Goal: Information Seeking & Learning: Check status

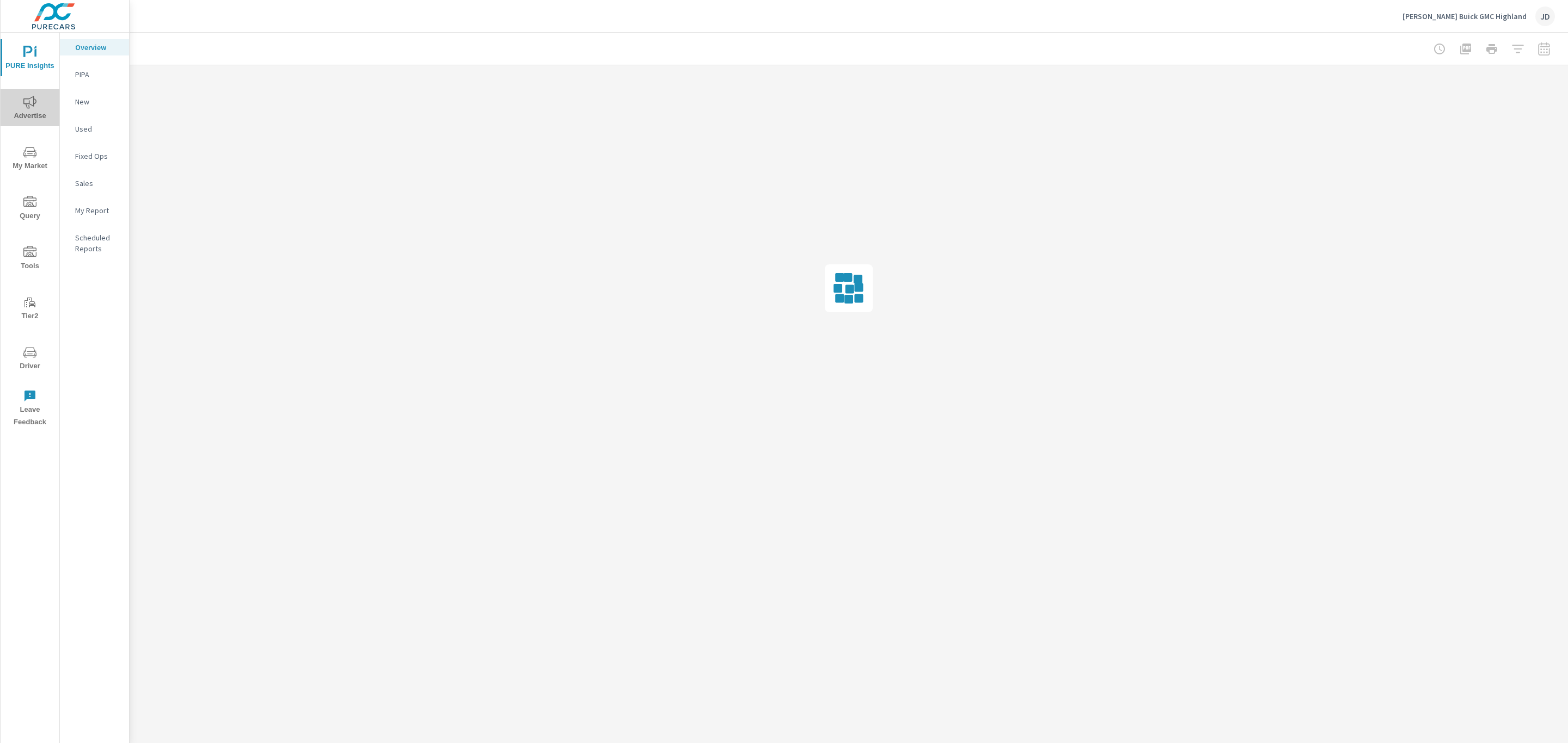
click at [30, 124] on button "Advertise" at bounding box center [30, 108] width 59 height 37
click at [88, 293] on p "Website Analytics" at bounding box center [97, 298] width 45 height 22
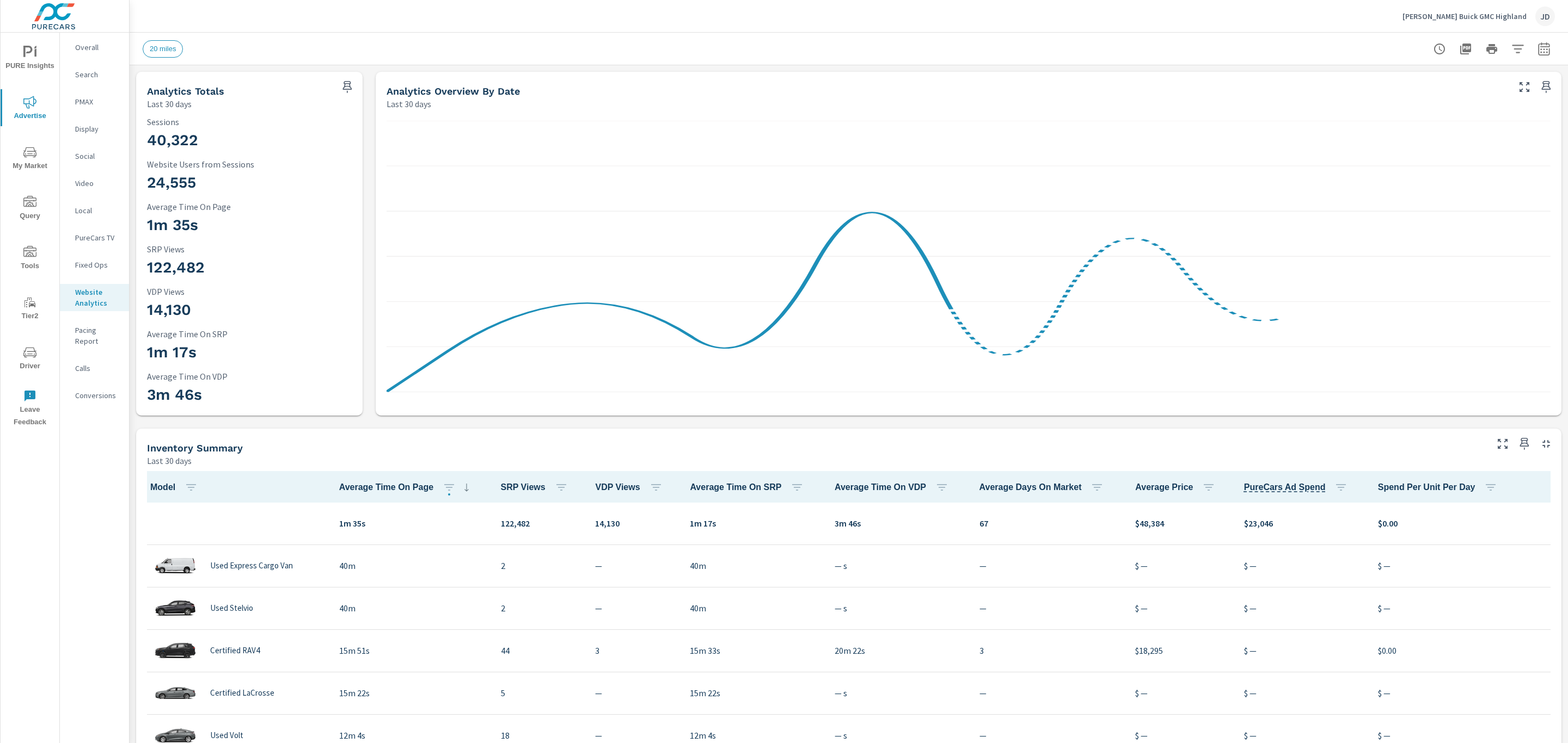
scroll to position [1, 0]
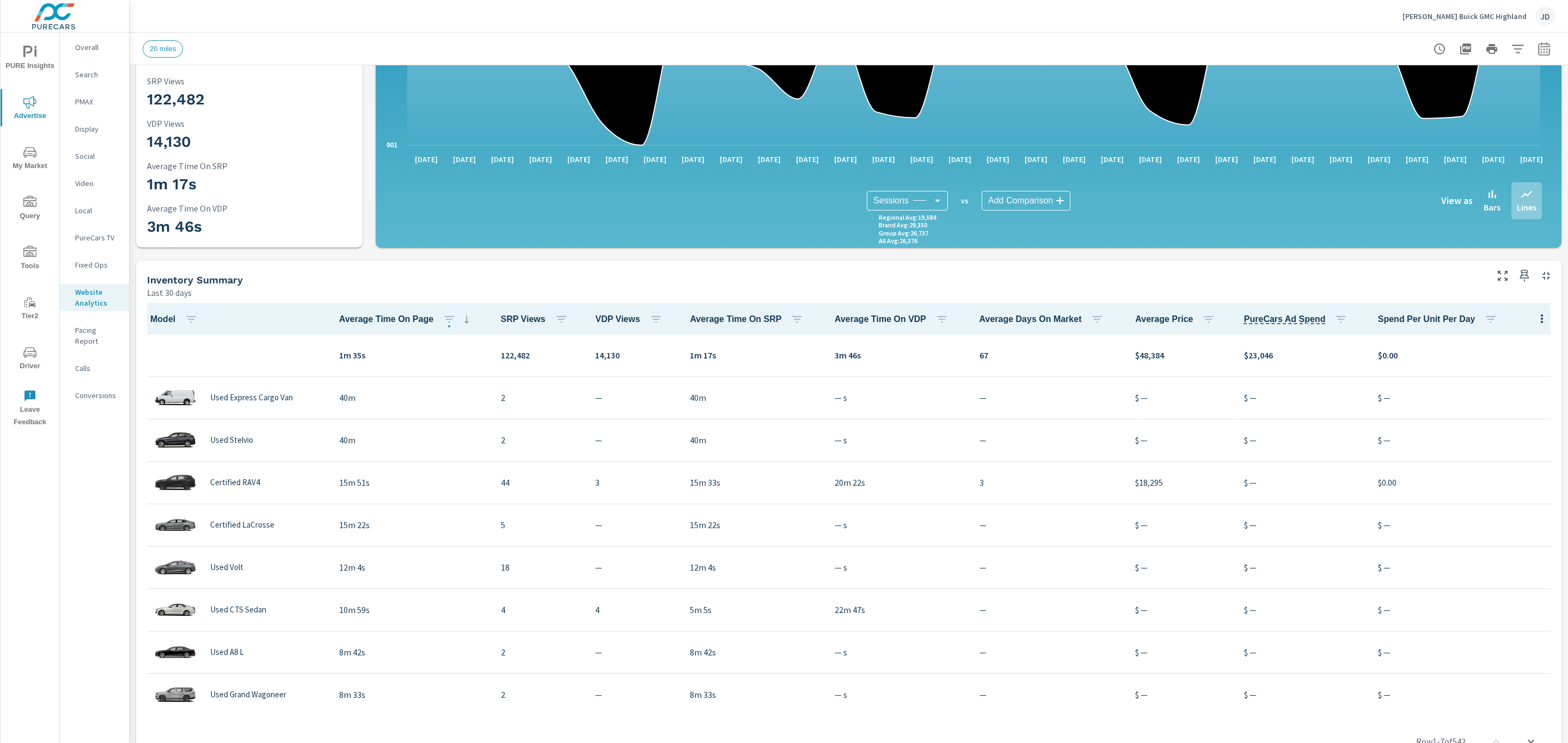
scroll to position [169, 0]
click at [649, 316] on icon "button" at bounding box center [656, 318] width 13 height 13
click at [619, 363] on span "DESC" at bounding box center [629, 364] width 47 height 11
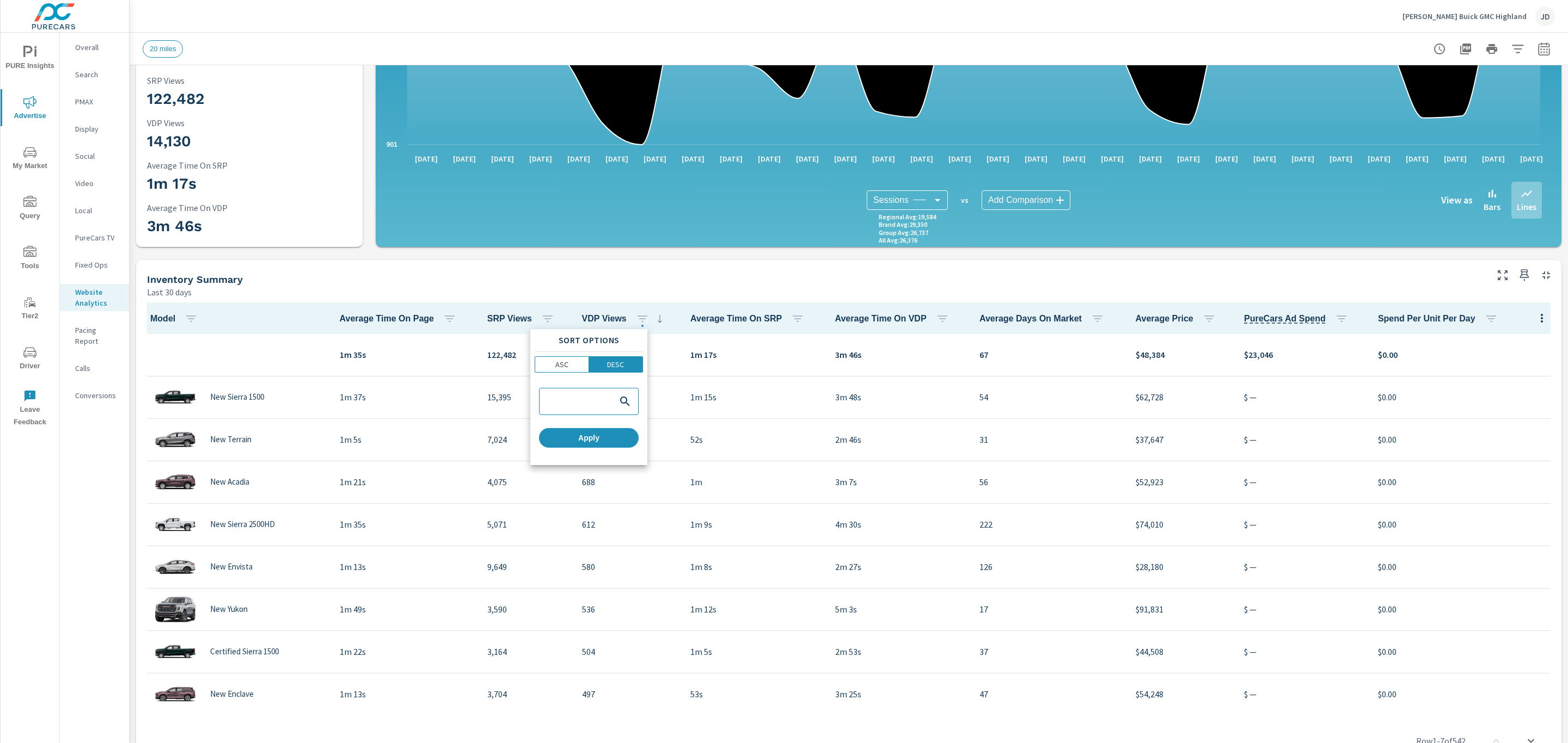
click at [656, 283] on div at bounding box center [784, 371] width 1568 height 743
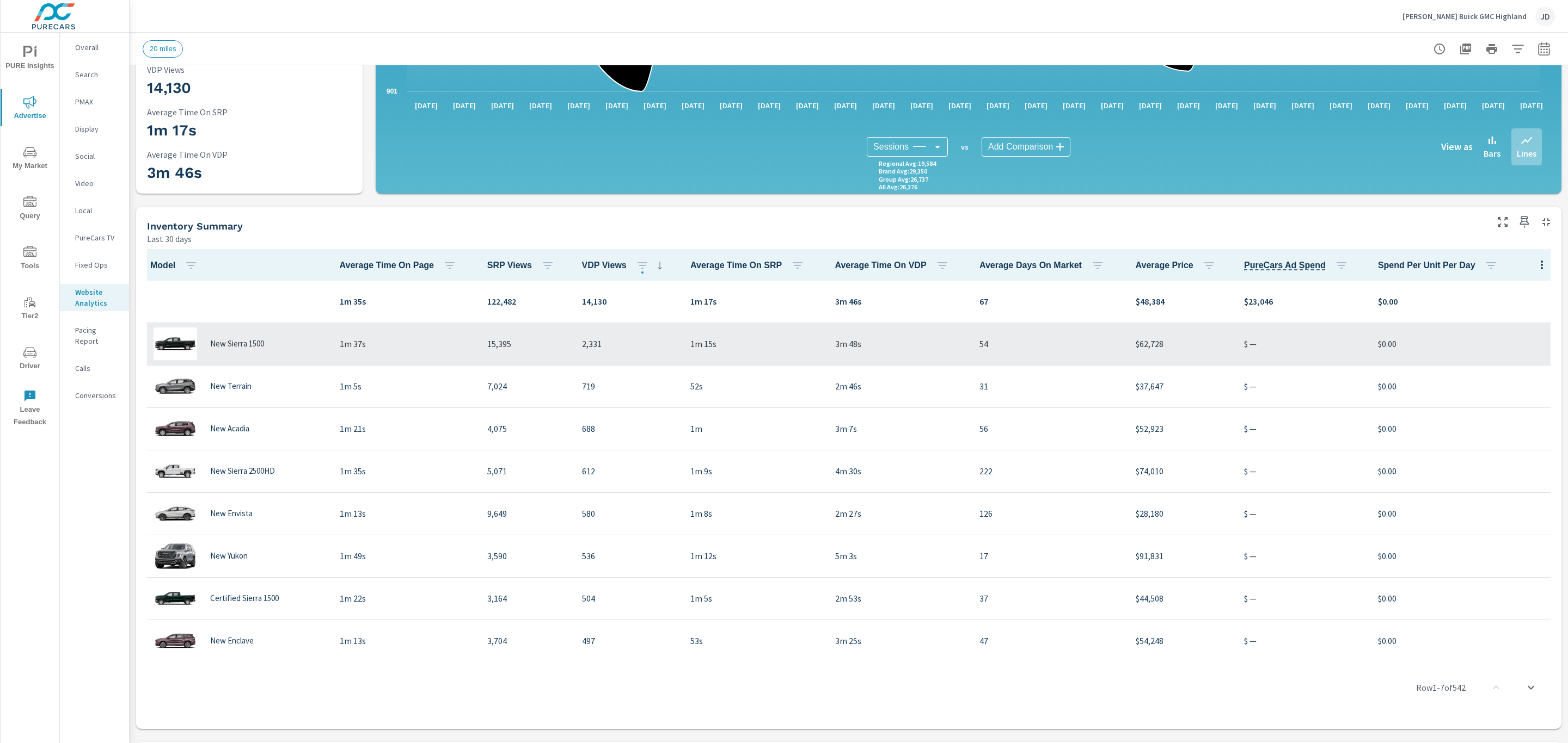
scroll to position [221, 0]
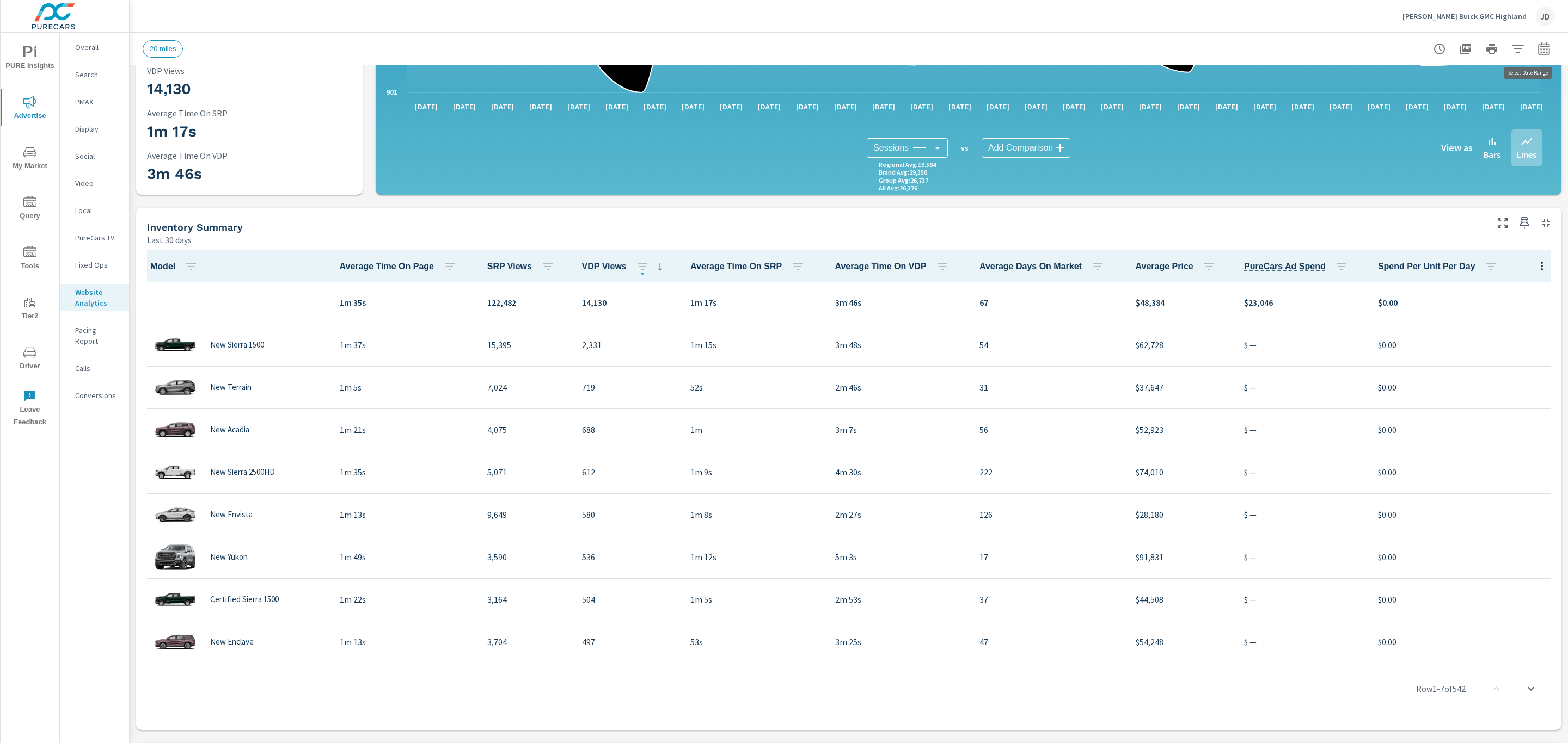
click at [1540, 52] on icon "button" at bounding box center [1543, 51] width 7 height 4
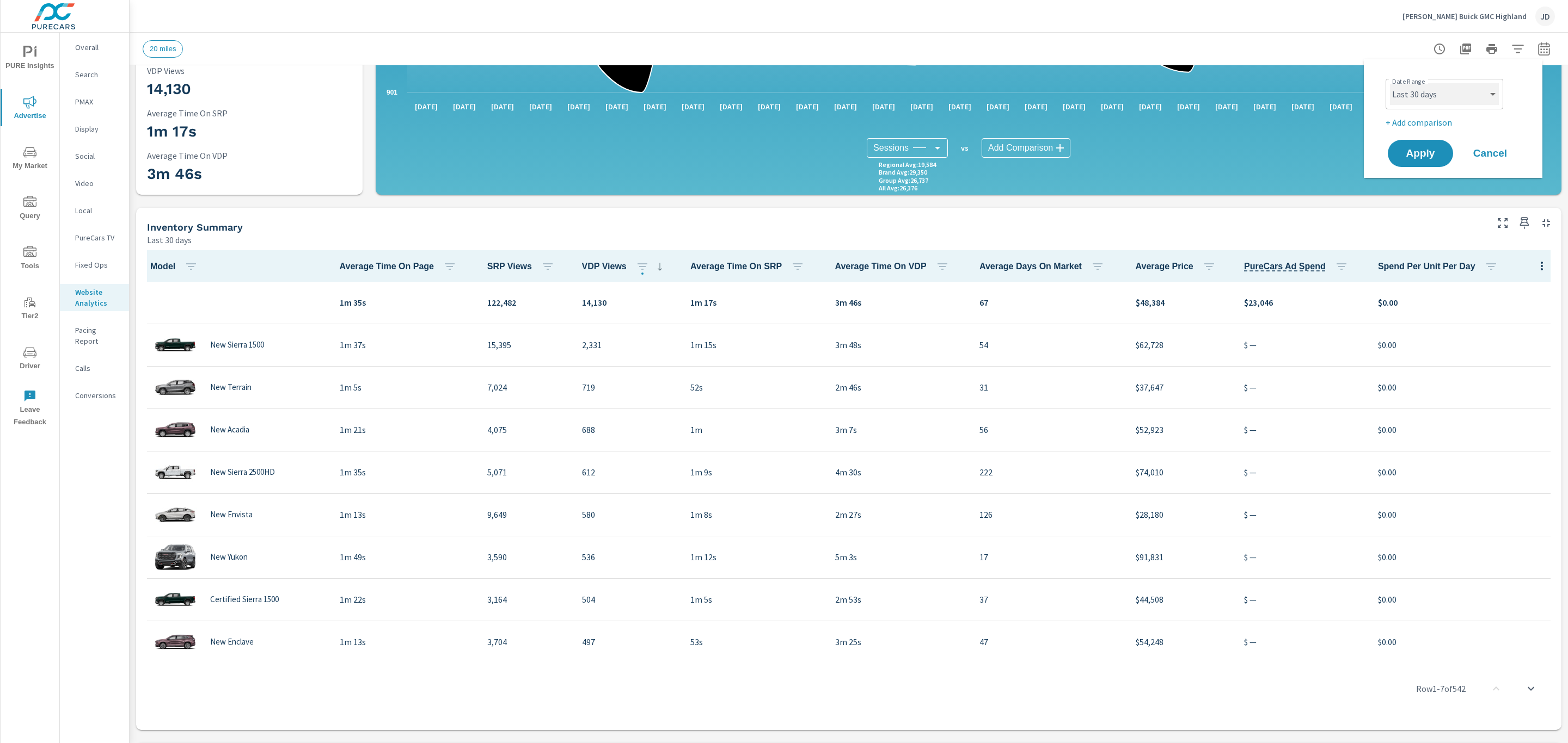
click at [1486, 92] on select "Custom [DATE] Last week Last 7 days Last 14 days Last 30 days Last 45 days Last…" at bounding box center [1444, 94] width 109 height 22
click at [1390, 83] on select "Custom [DATE] Last week Last 7 days Last 14 days Last 30 days Last 45 days Last…" at bounding box center [1444, 94] width 109 height 22
select select "Last 7 days"
click at [1413, 119] on p "+ Add comparison" at bounding box center [1455, 122] width 139 height 13
select select "Previous period"
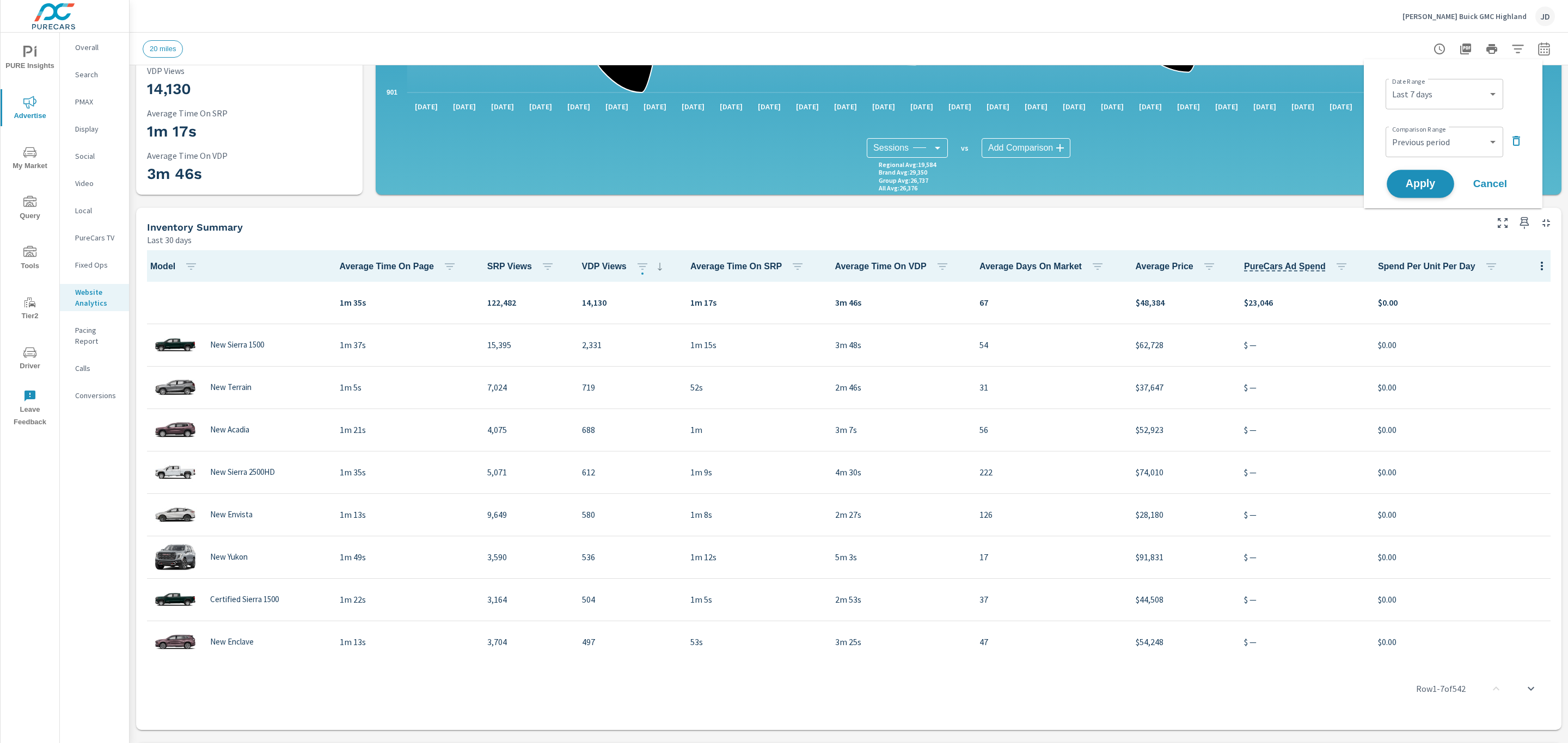
click at [1420, 185] on span "Apply" at bounding box center [1420, 184] width 45 height 10
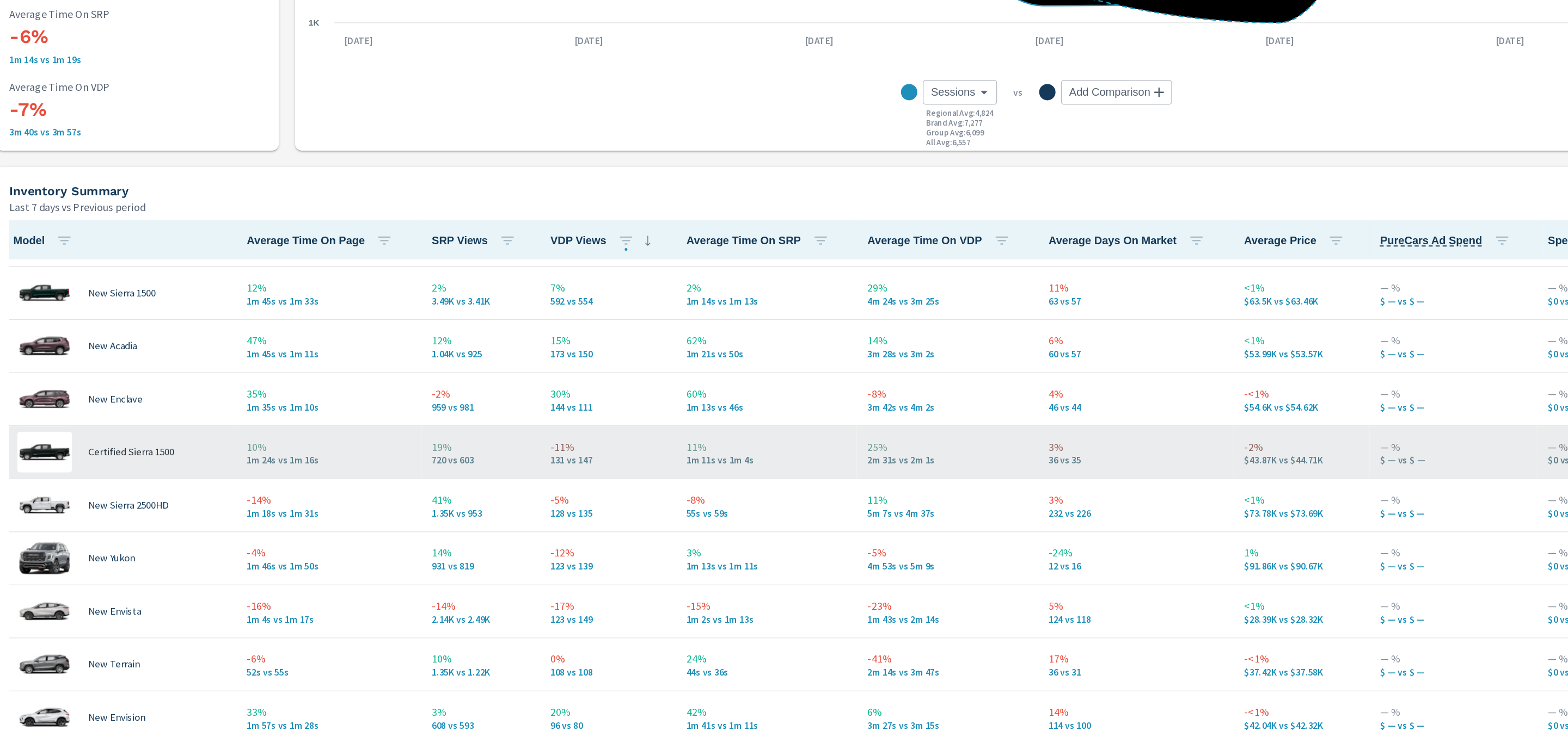
scroll to position [36, 0]
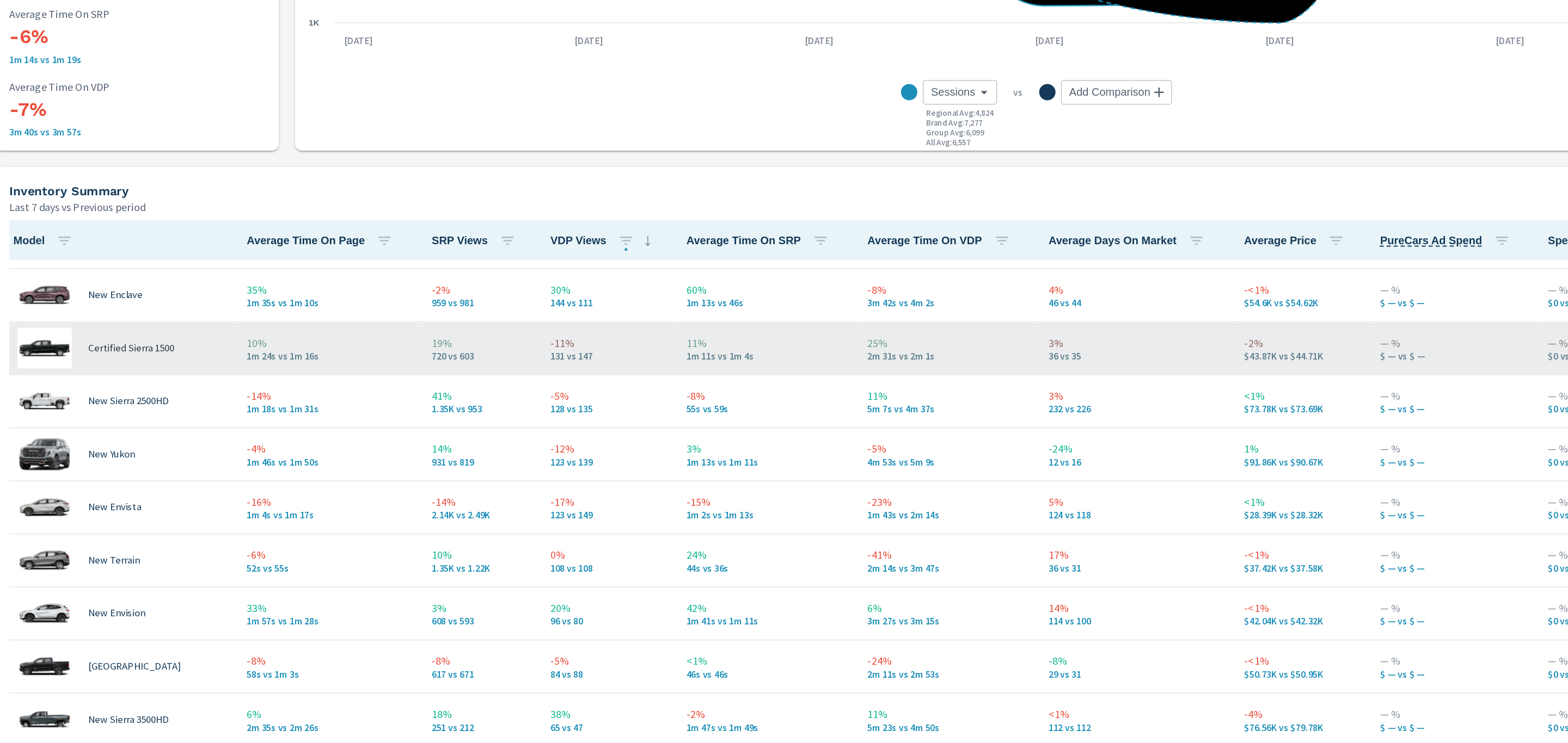
scroll to position [126, 0]
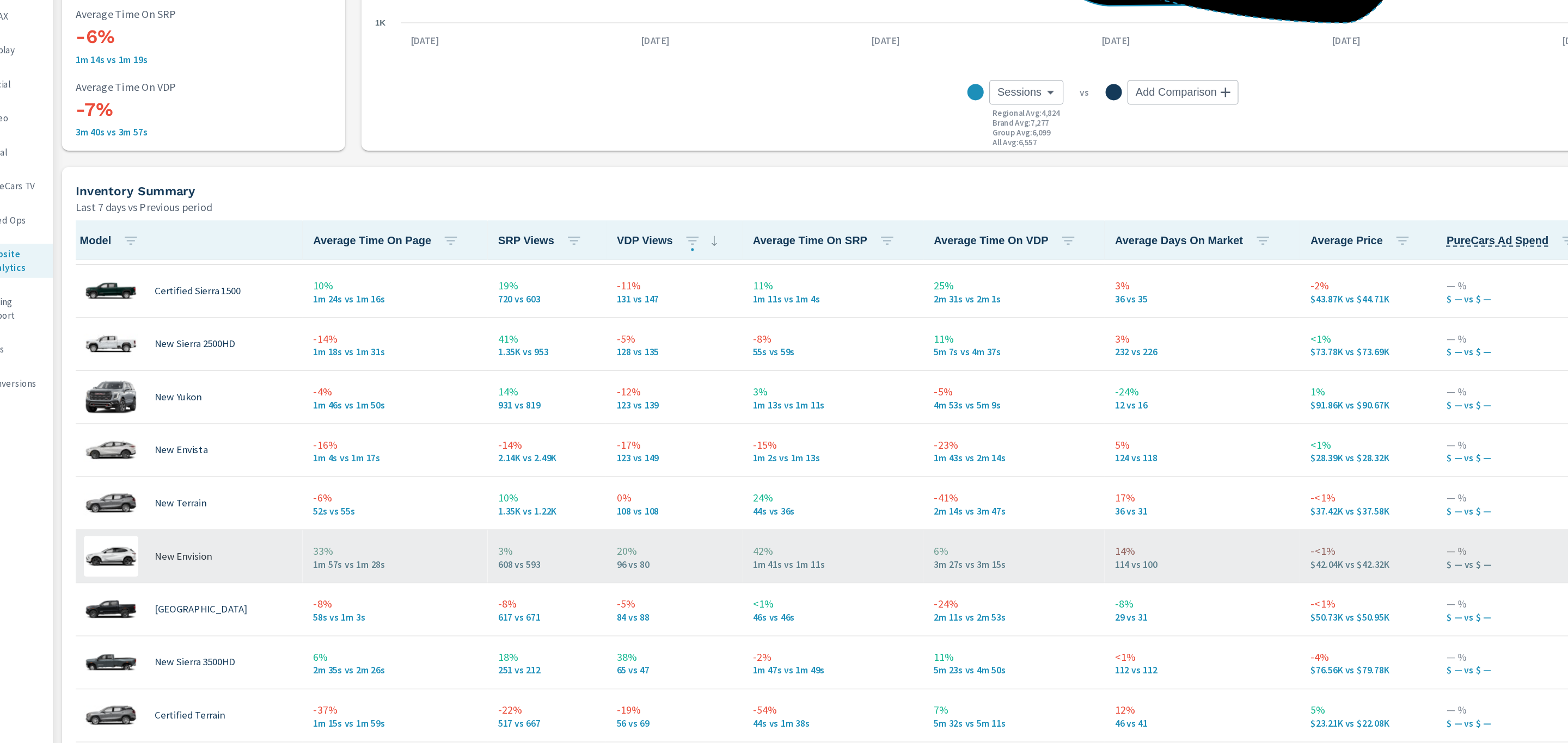
scroll to position [167, 0]
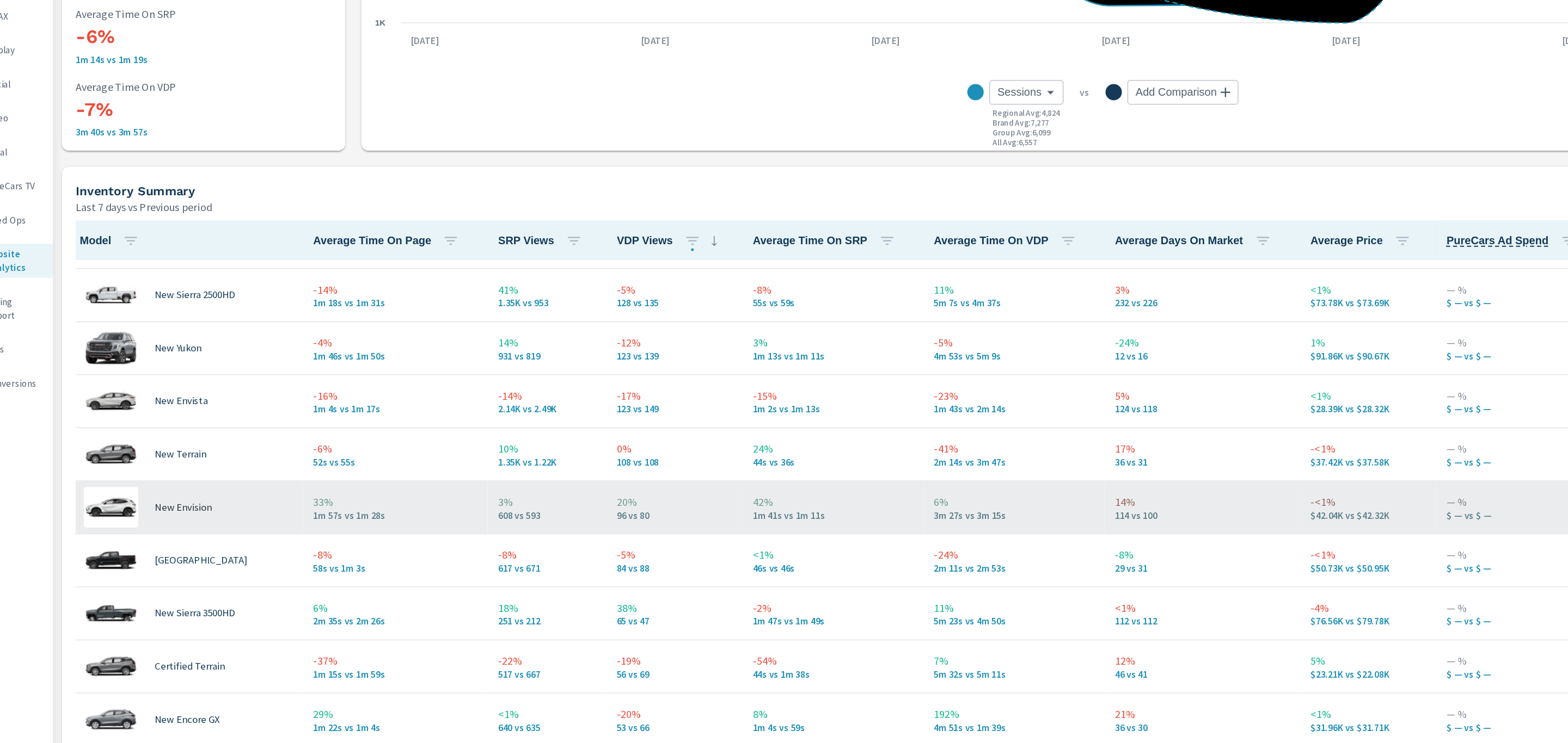
scroll to position [208, 0]
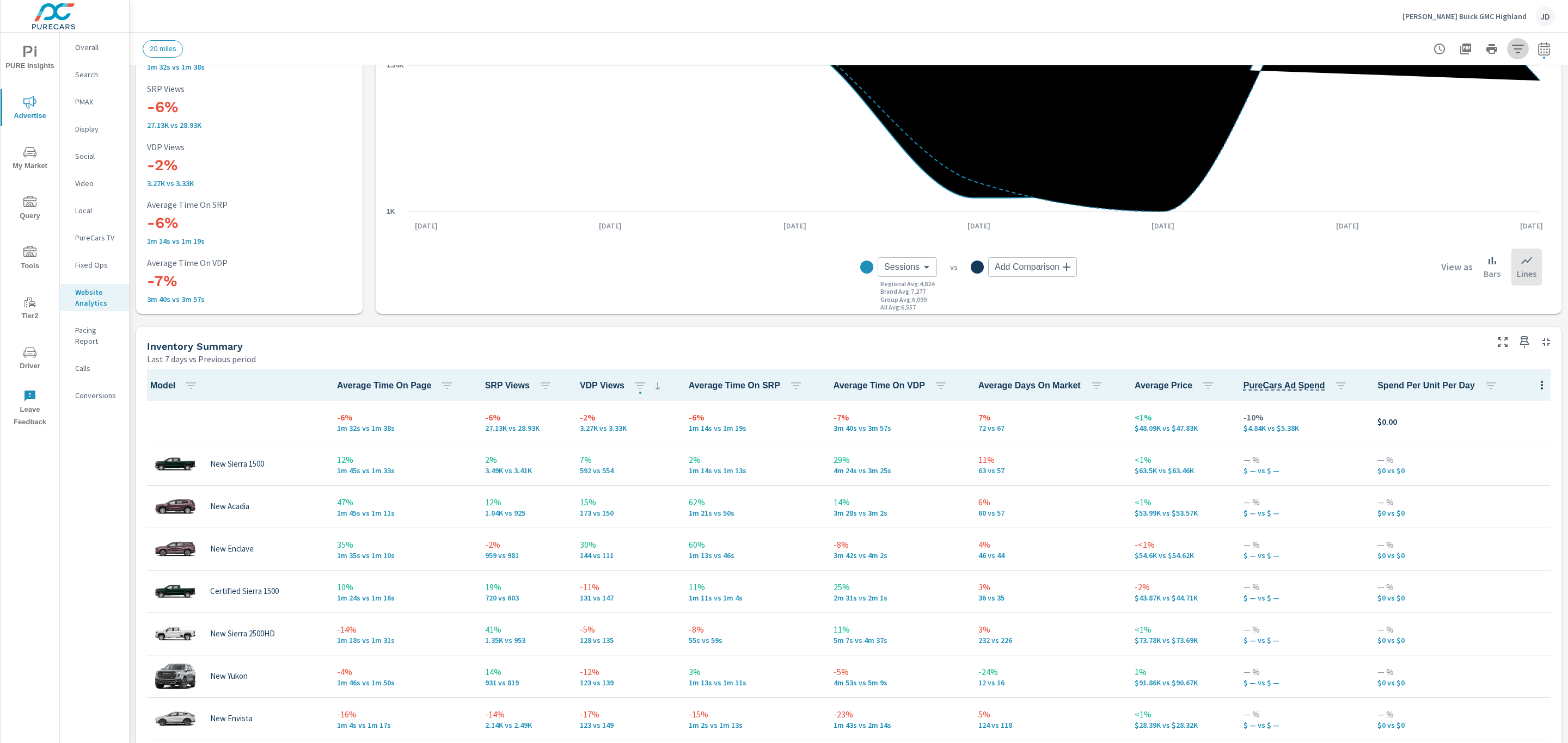
click at [1512, 51] on button "button" at bounding box center [1518, 49] width 22 height 22
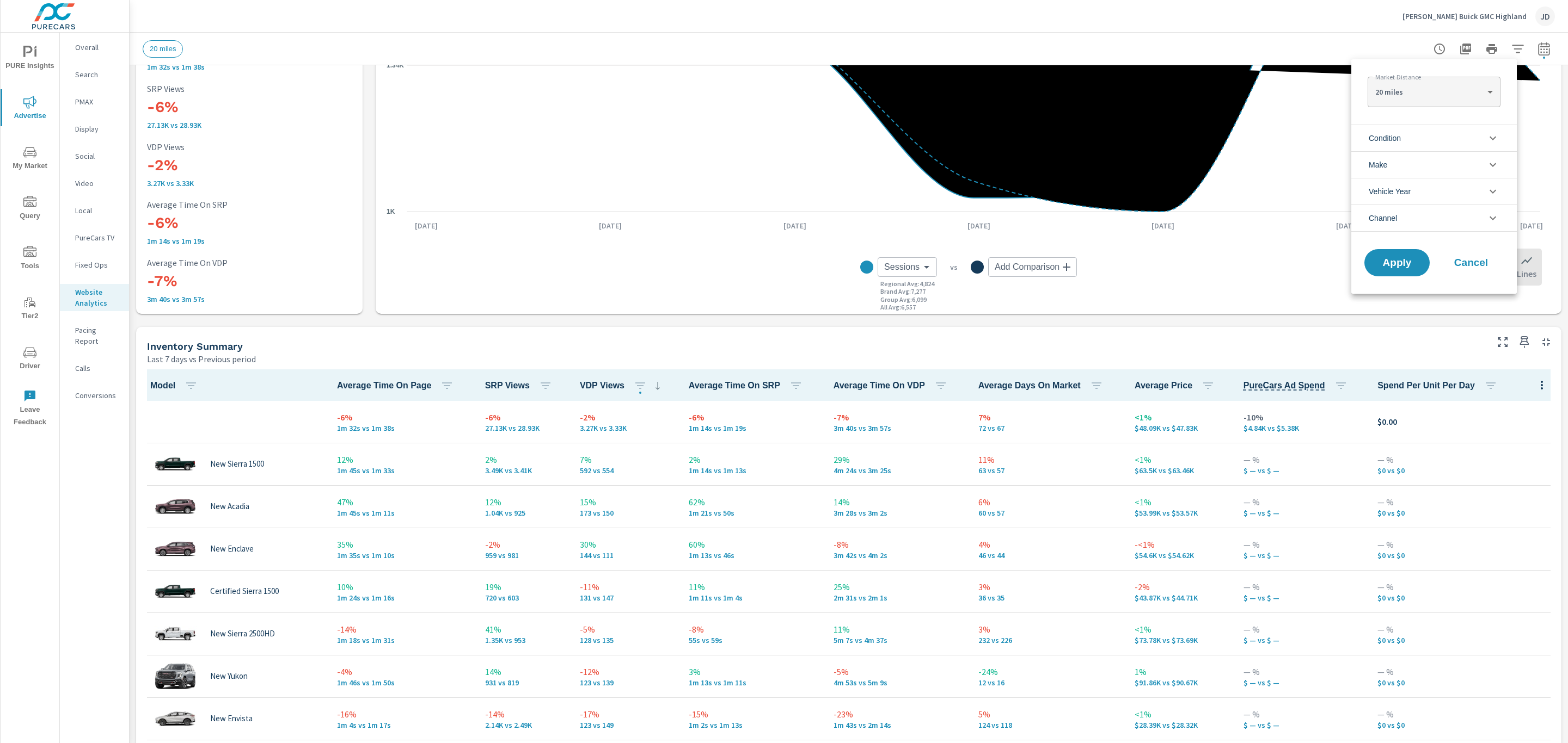
click at [1463, 142] on li "Condition" at bounding box center [1433, 138] width 165 height 27
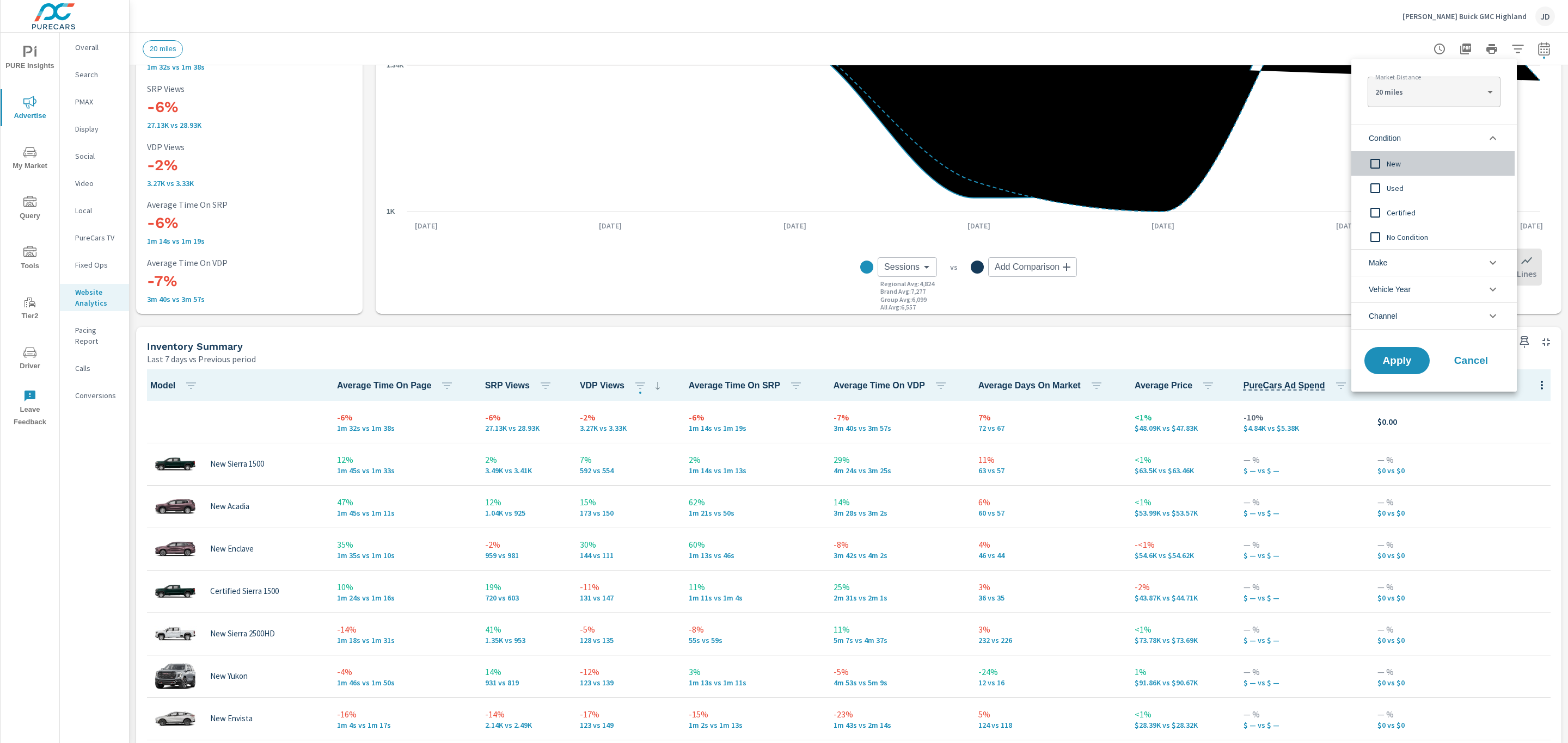
click at [1413, 161] on span "New" at bounding box center [1446, 163] width 119 height 13
click at [1409, 361] on span "Apply" at bounding box center [1396, 361] width 45 height 10
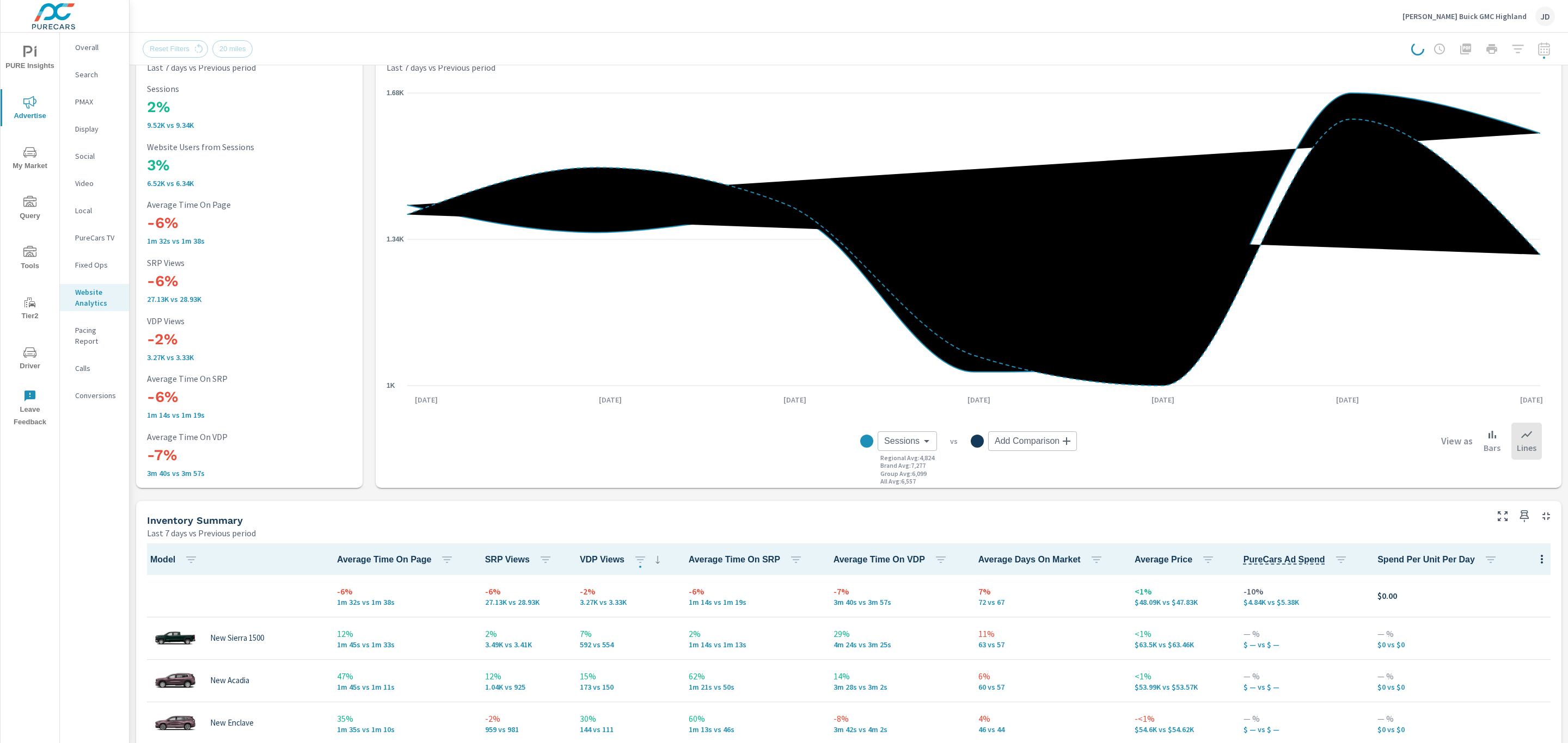
scroll to position [35, 0]
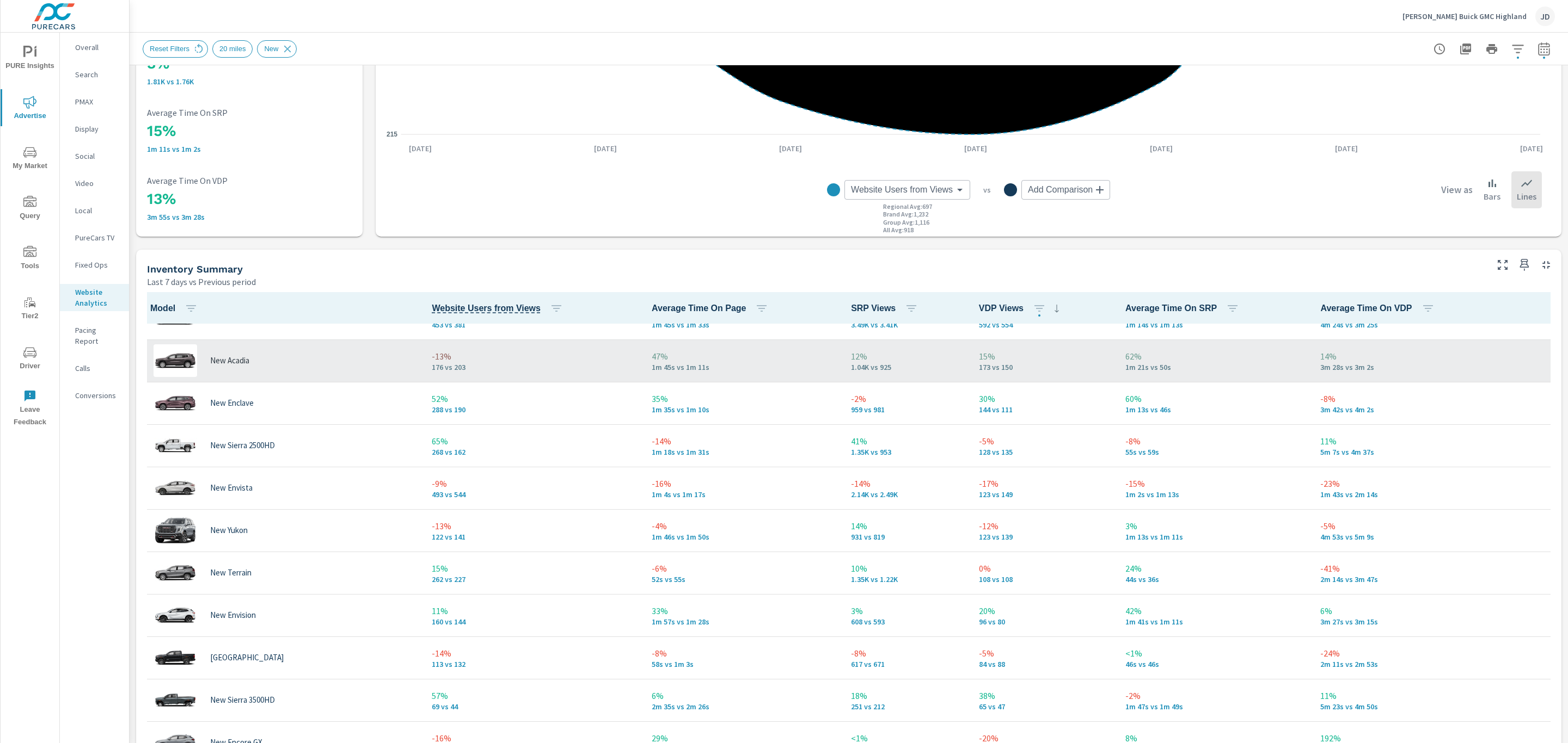
scroll to position [72, 0]
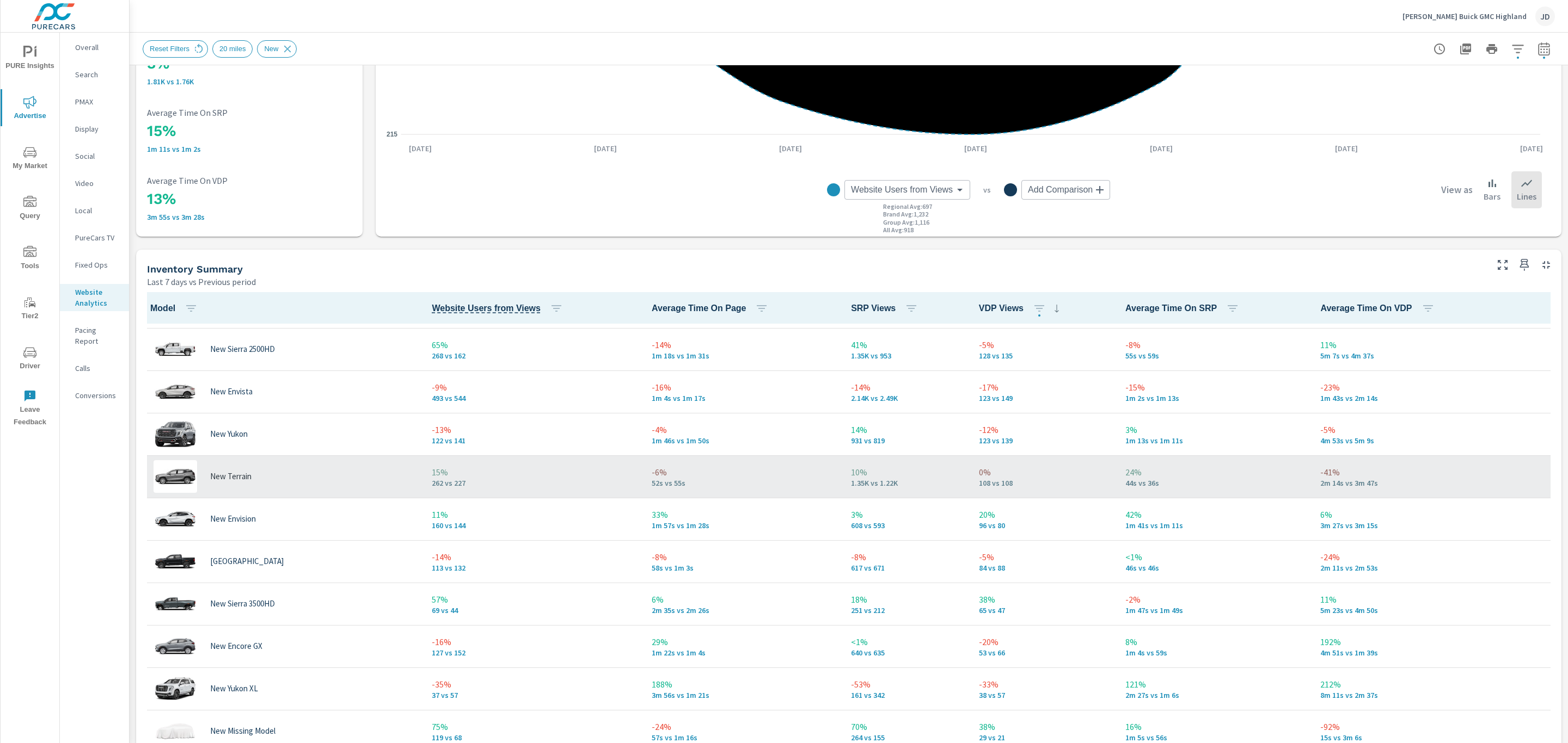
scroll to position [165, 0]
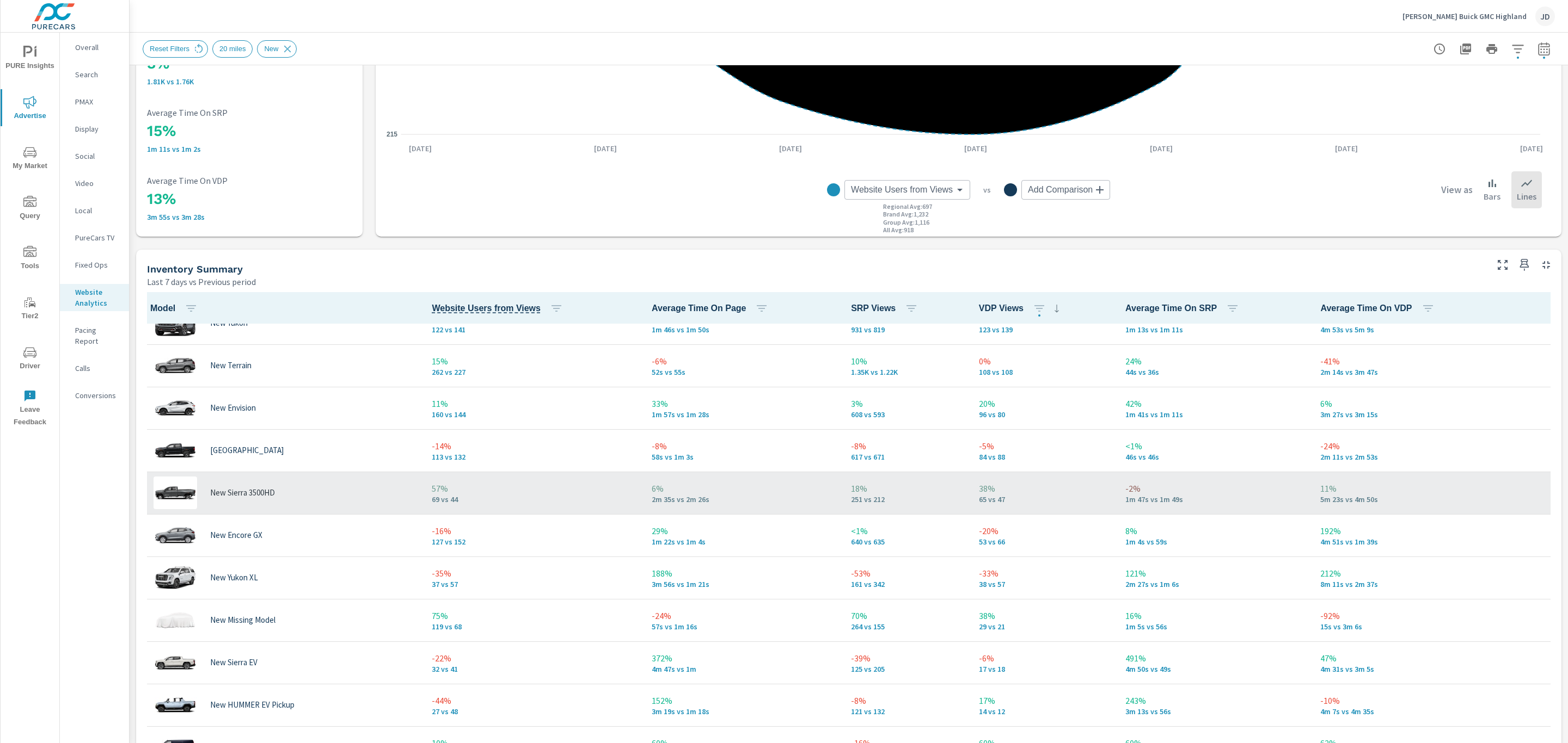
scroll to position [311, 0]
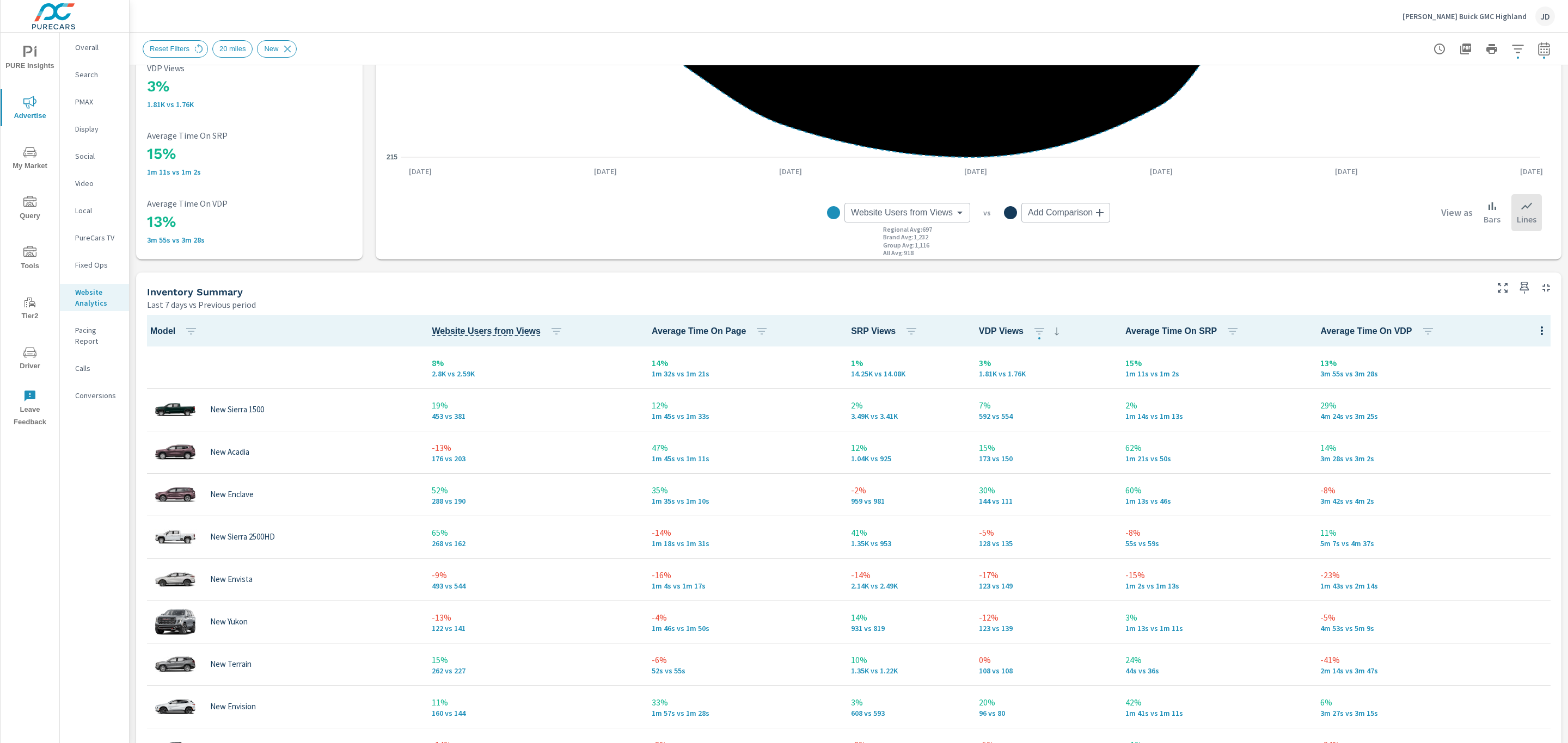
scroll to position [1, 0]
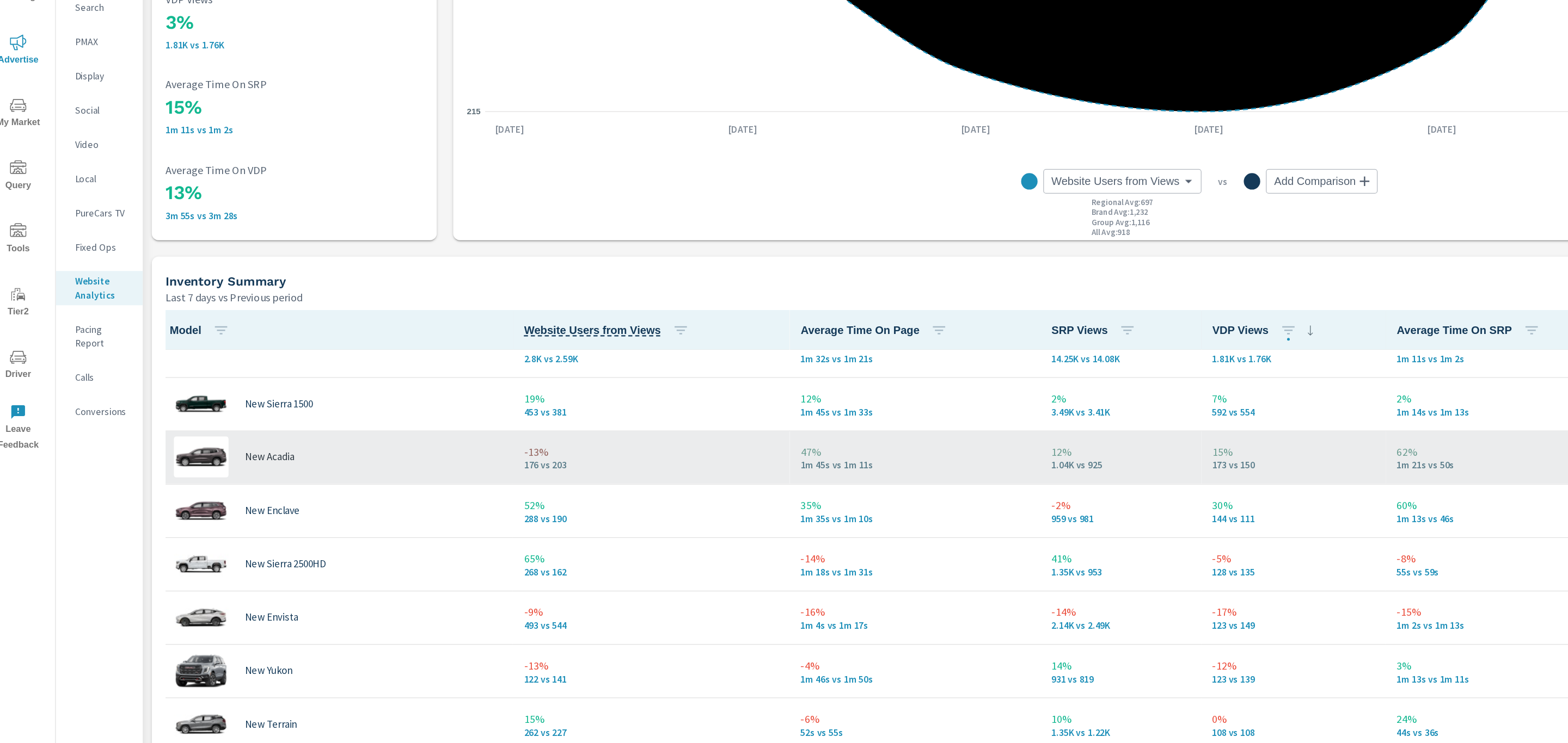
scroll to position [21, 0]
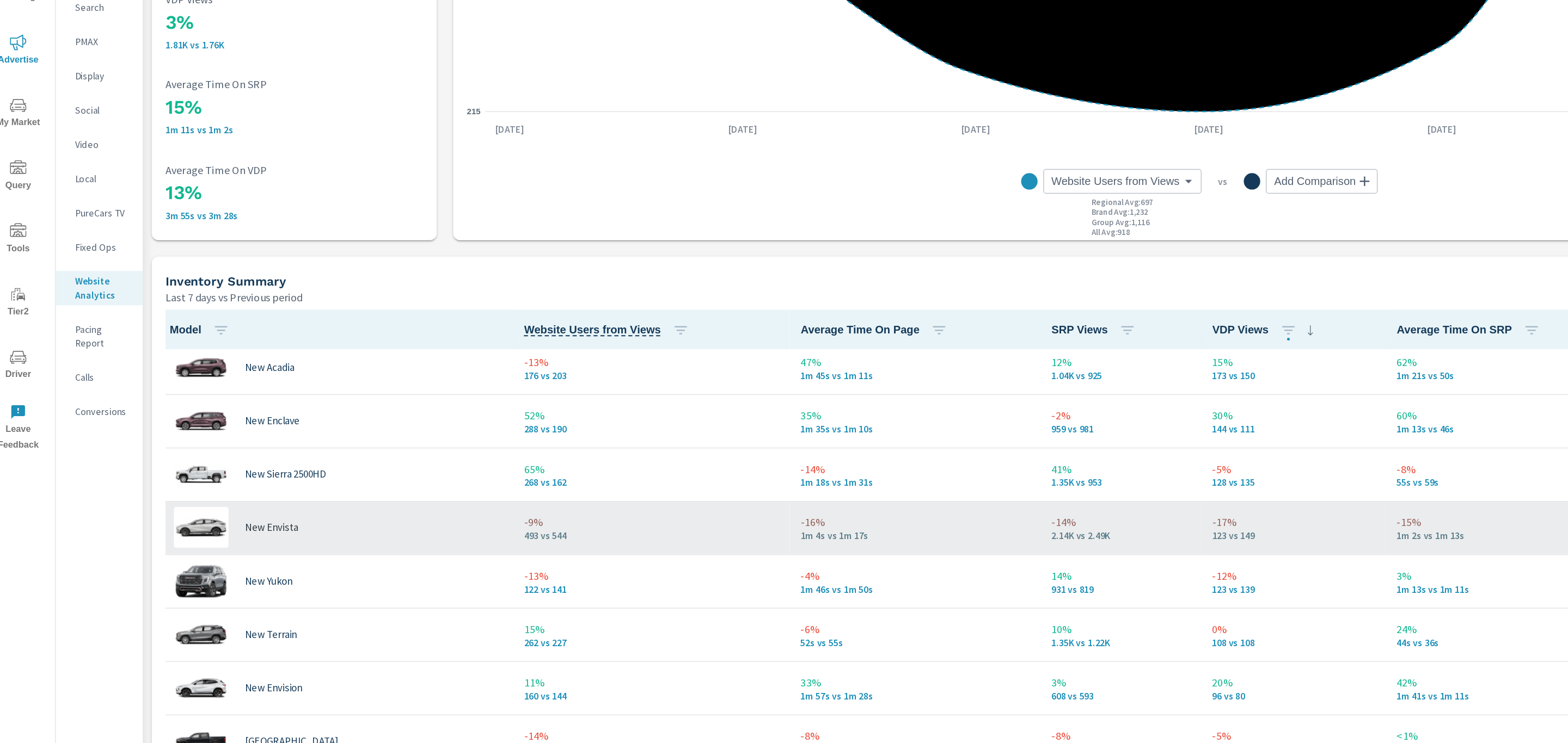
scroll to position [92, 0]
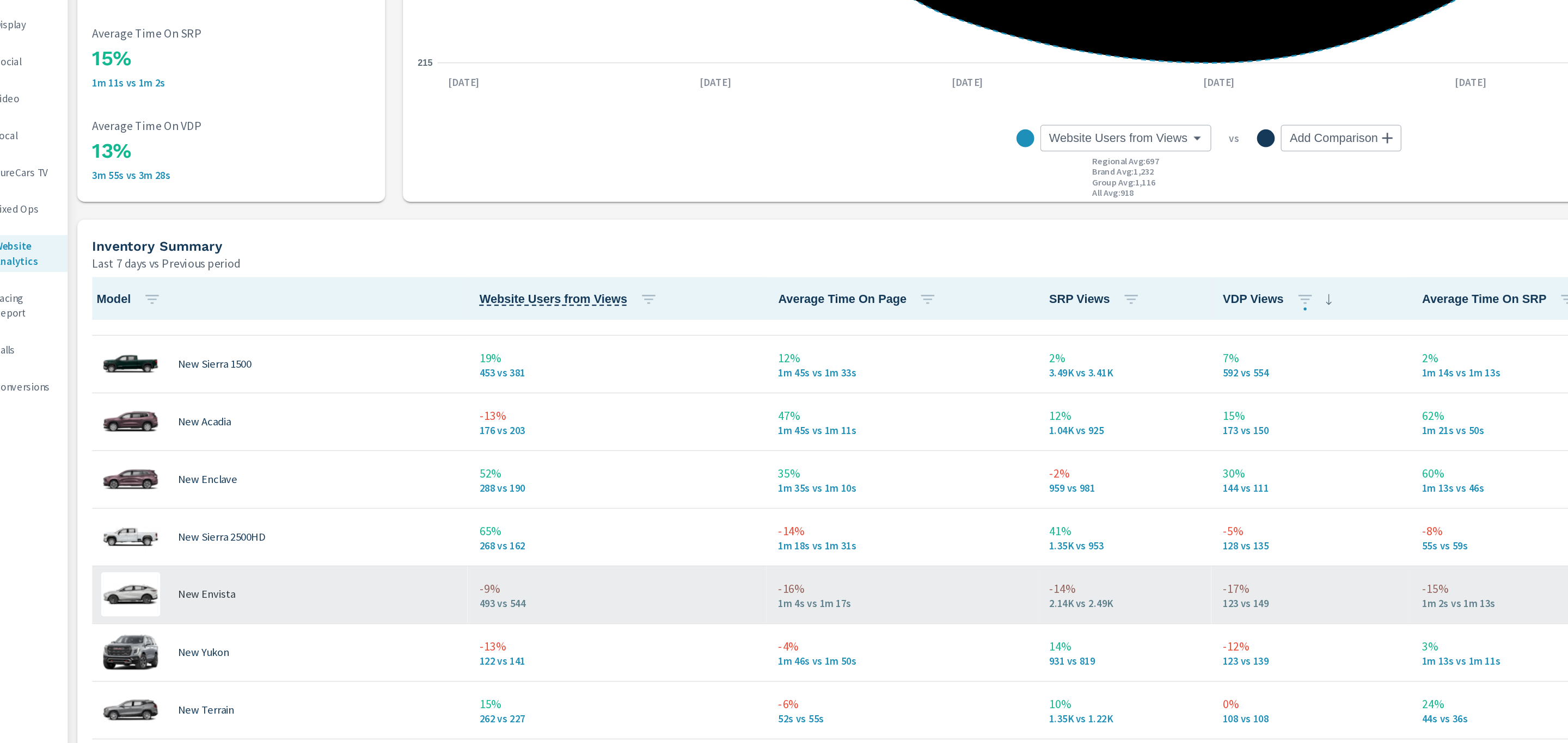
scroll to position [23, 0]
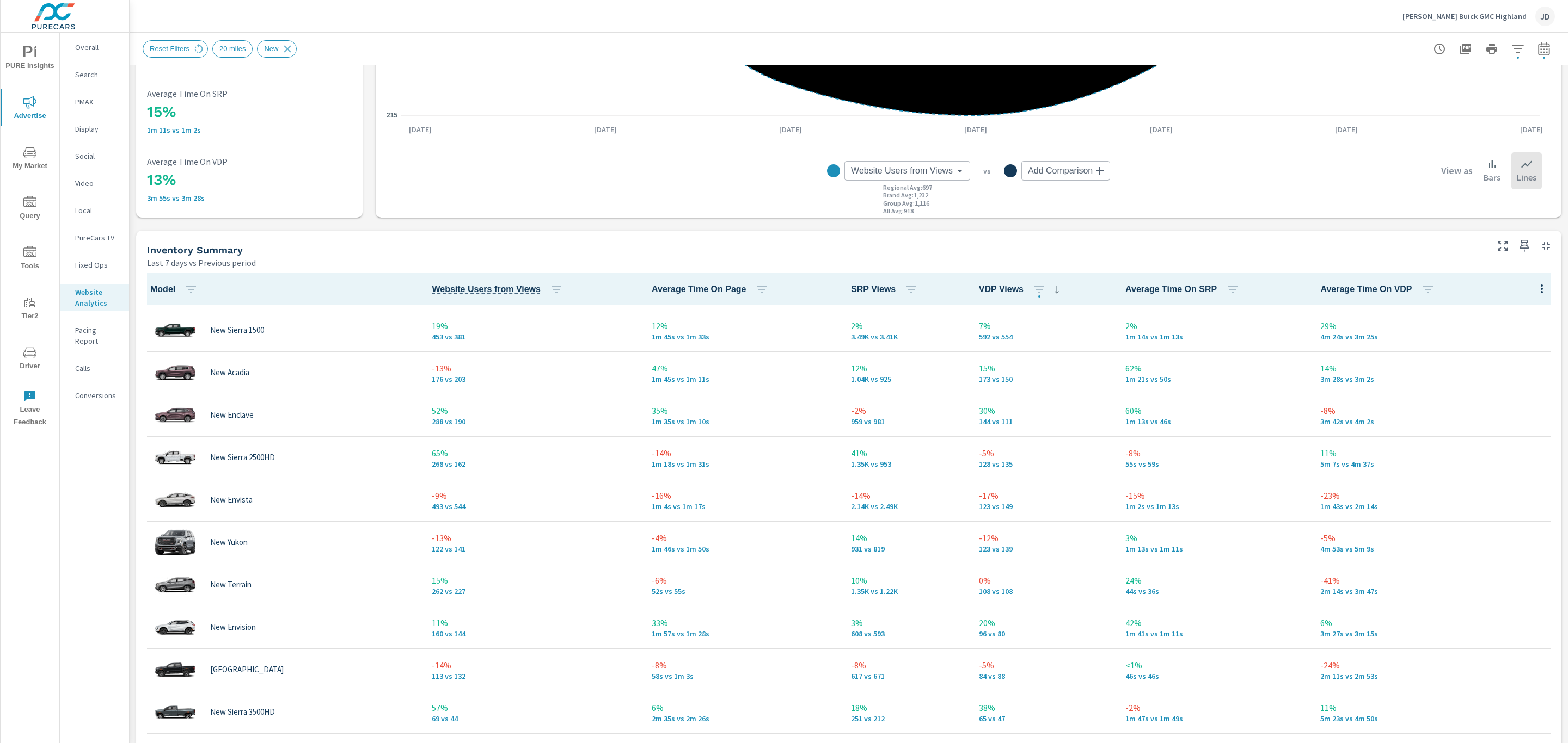
scroll to position [307, 0]
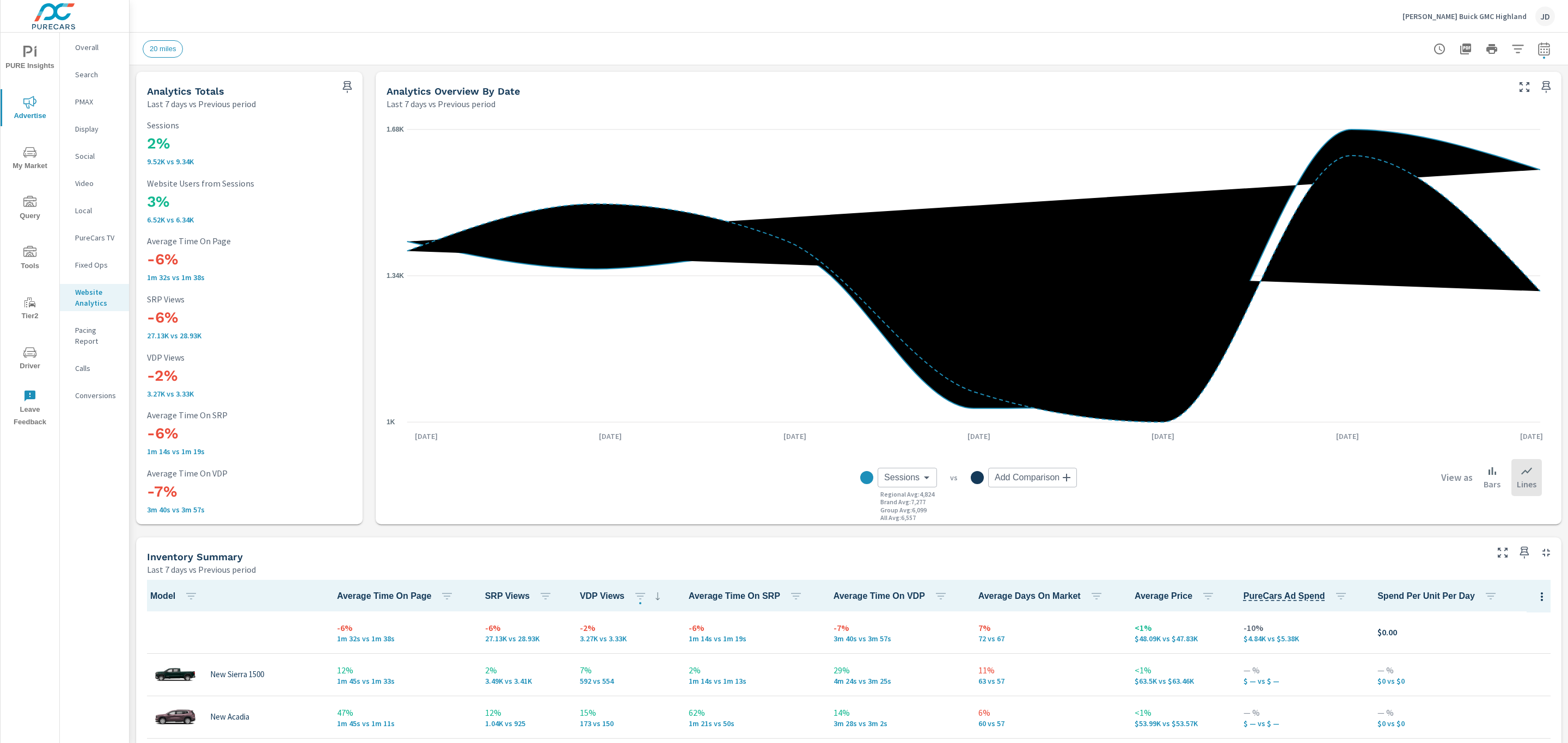
scroll to position [1, 0]
click at [1536, 21] on div "JD" at bounding box center [1545, 16] width 20 height 20
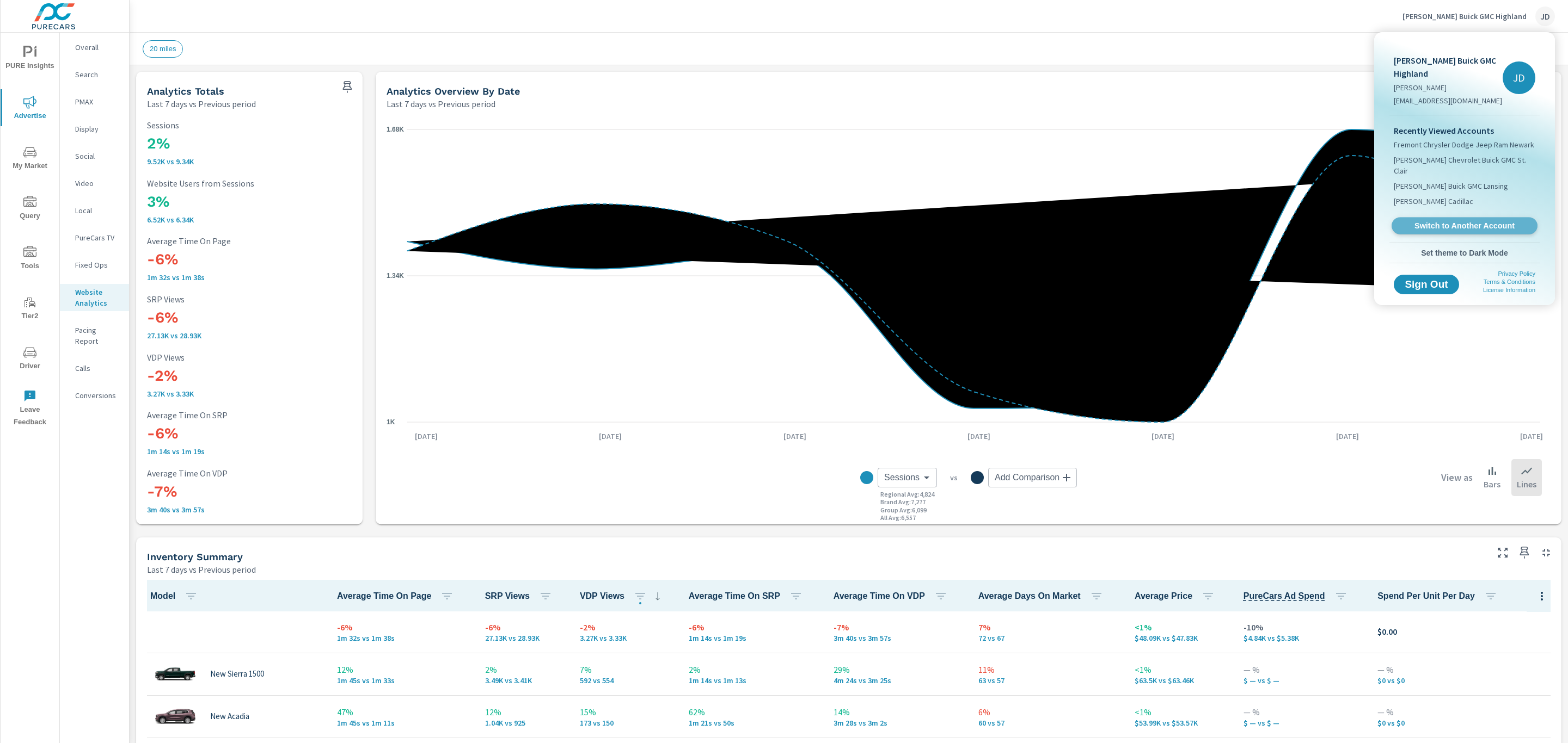
click at [1452, 221] on span "Switch to Another Account" at bounding box center [1464, 226] width 133 height 10
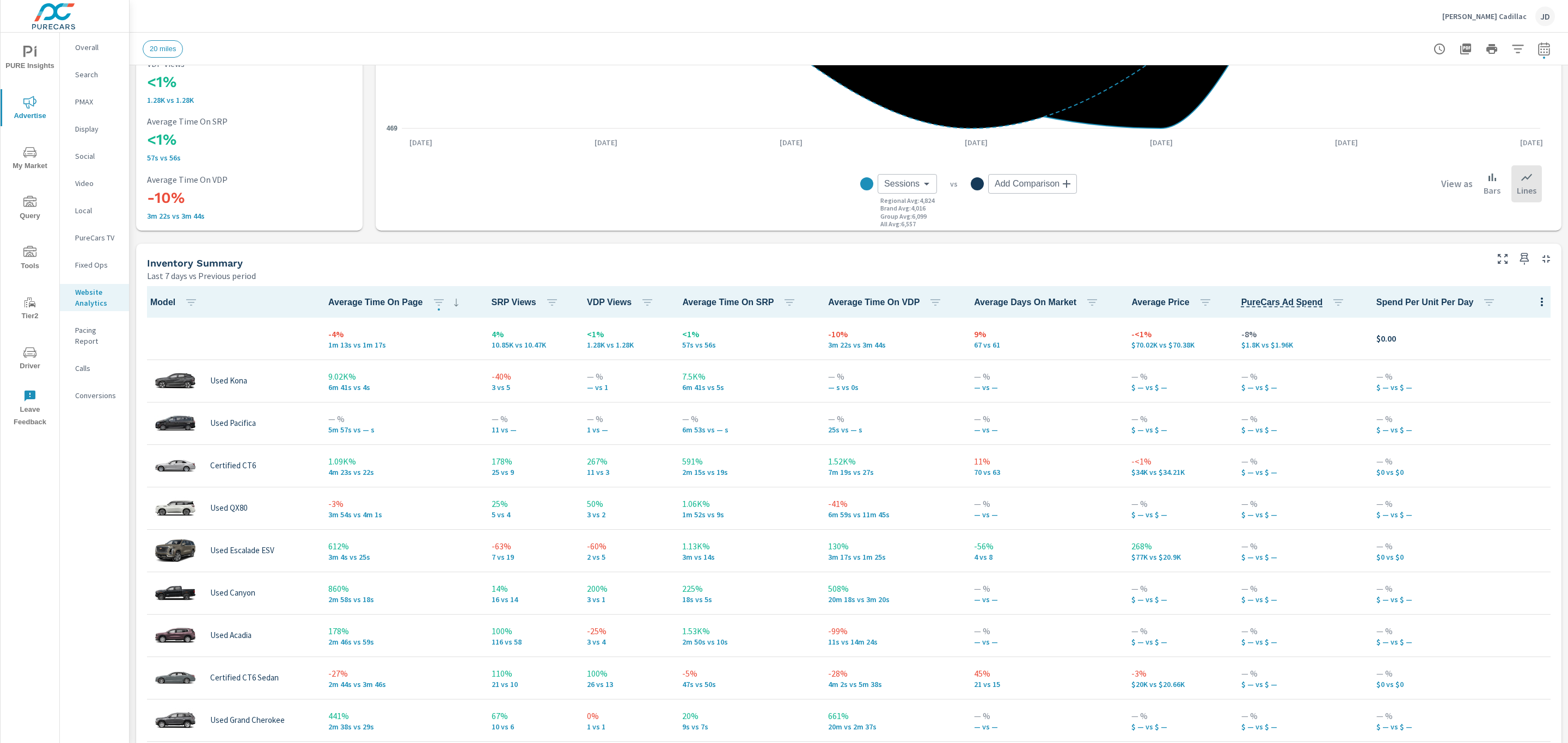
scroll to position [173, 0]
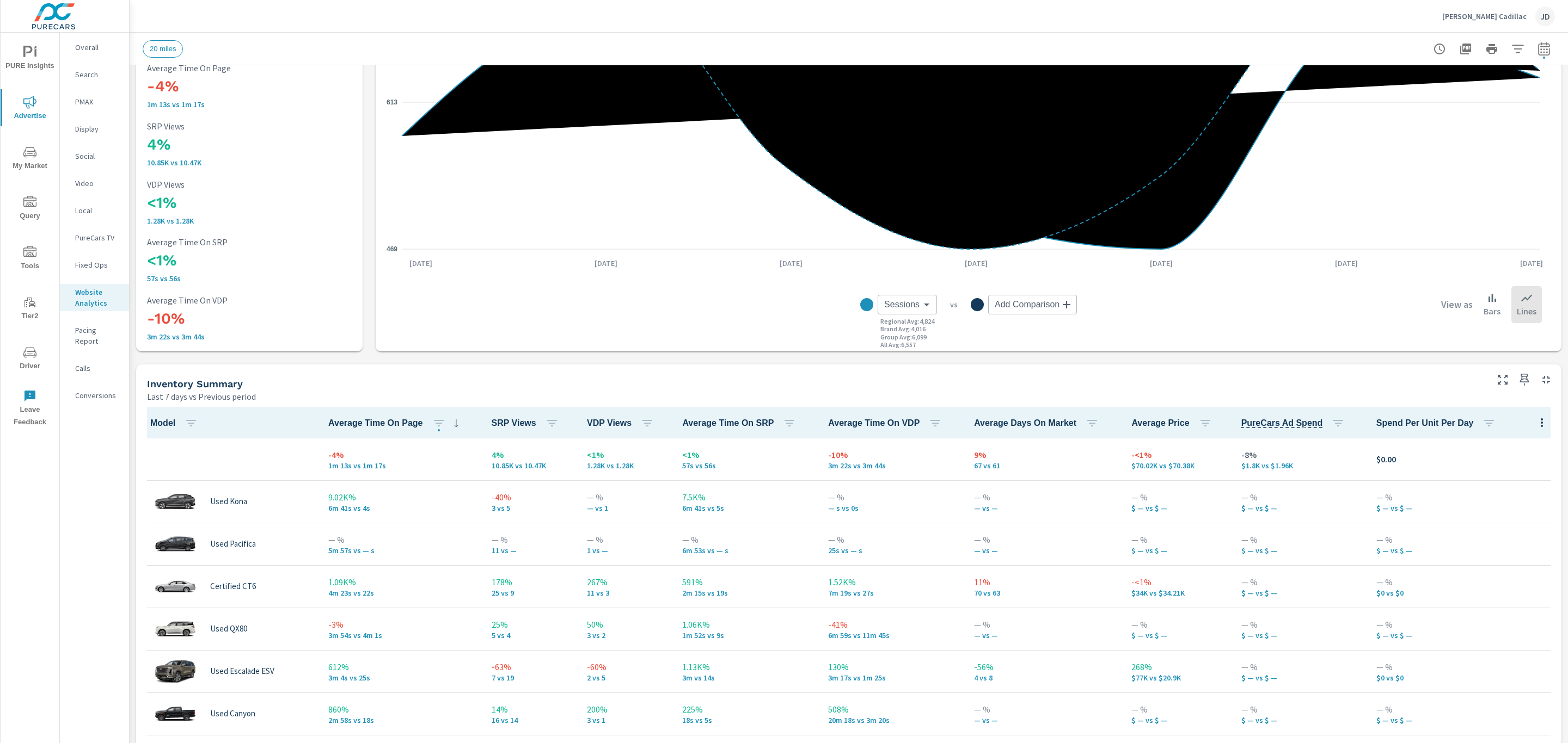
click at [1512, 45] on icon "button" at bounding box center [1517, 49] width 12 height 8
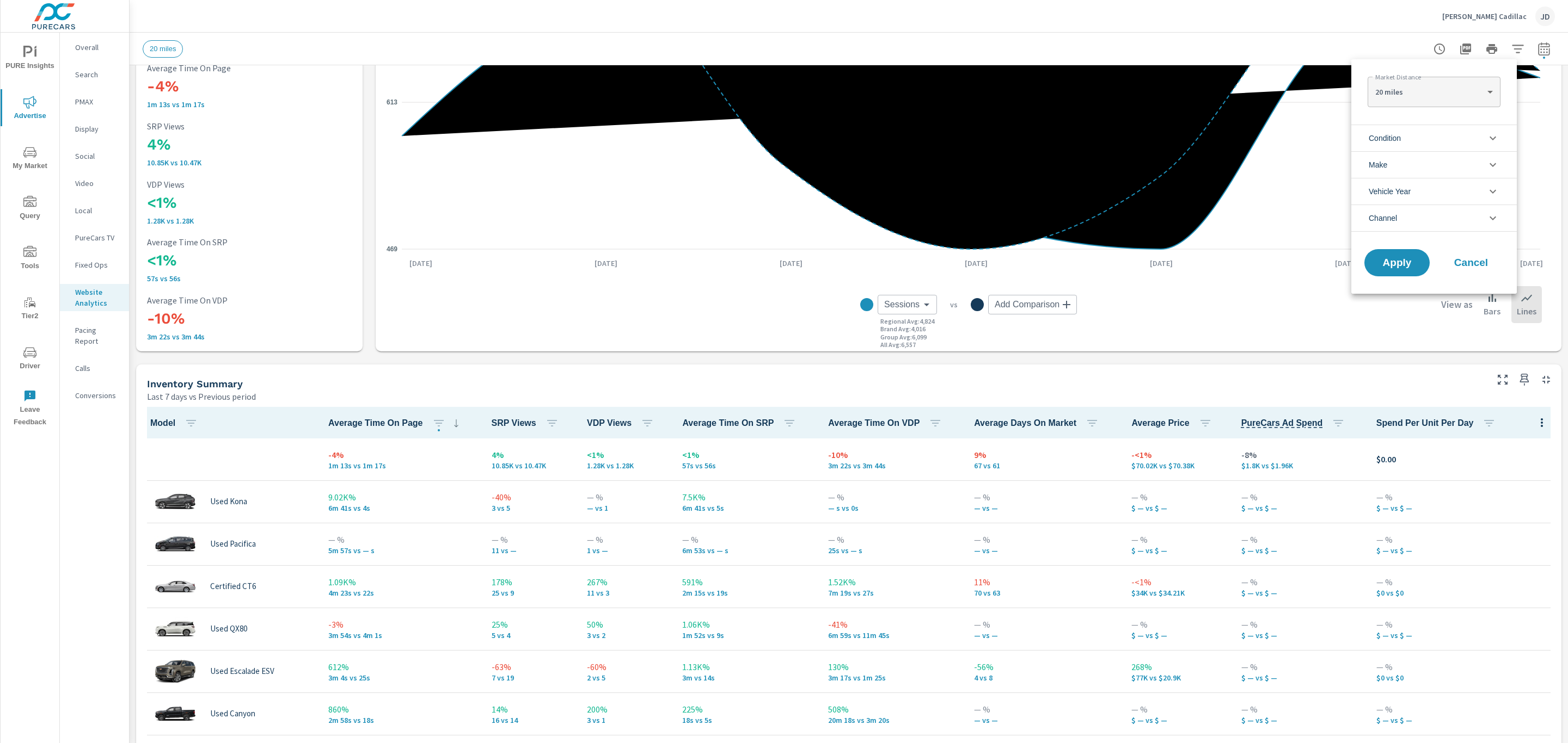
click at [1466, 139] on li "Condition" at bounding box center [1433, 138] width 165 height 27
click at [1395, 161] on span "New" at bounding box center [1446, 163] width 119 height 13
click at [1403, 366] on span "Apply" at bounding box center [1396, 361] width 45 height 10
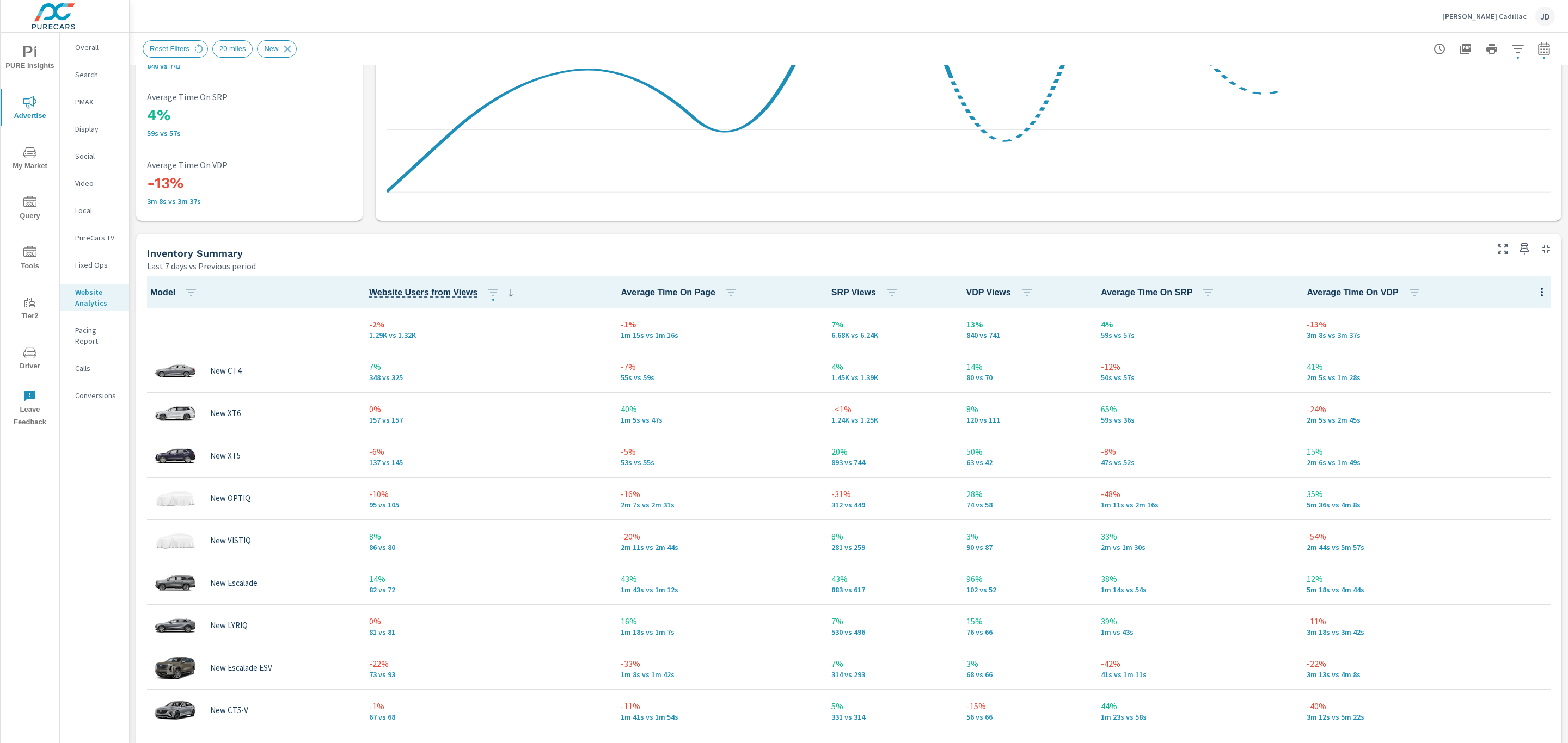
scroll to position [330, 0]
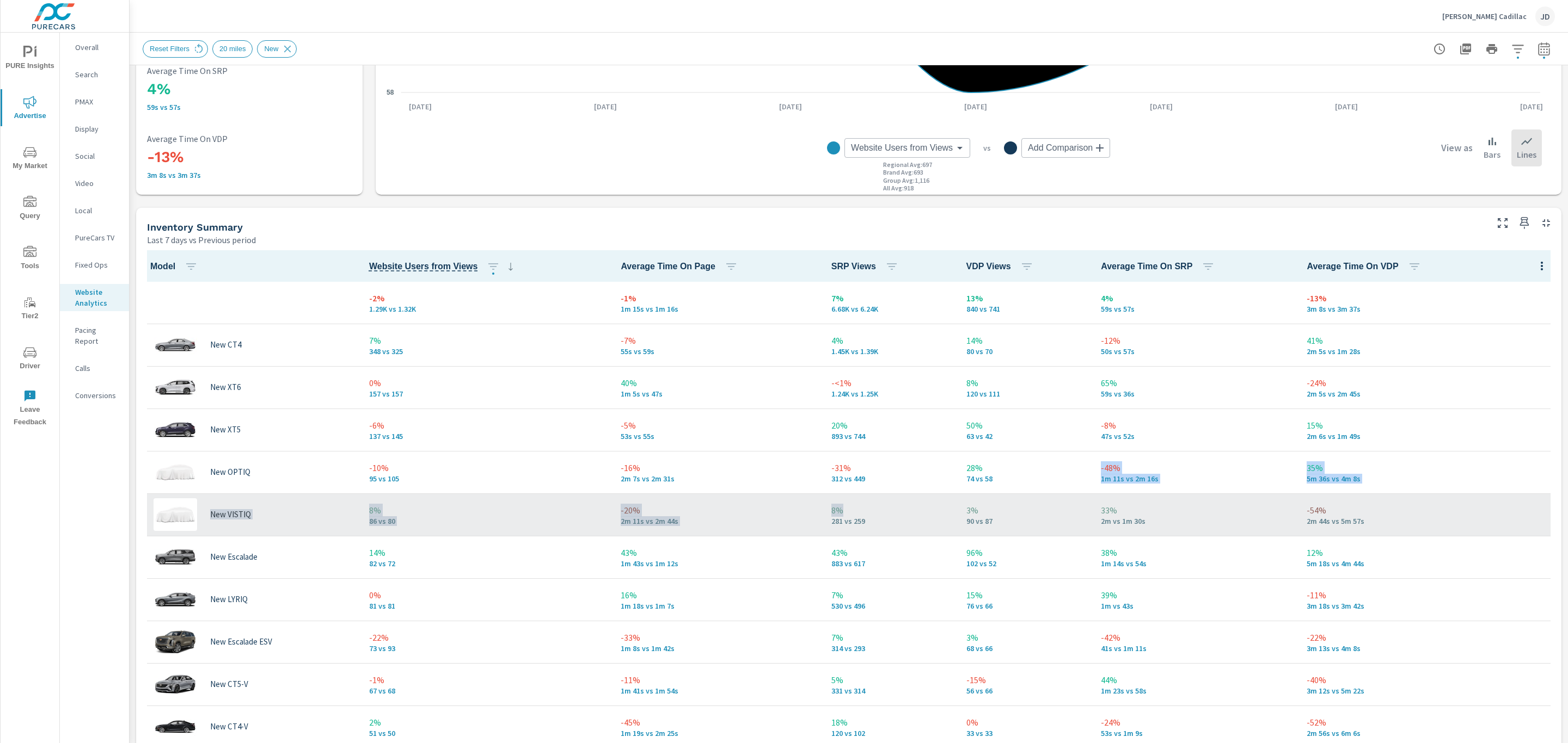
drag, startPoint x: 990, startPoint y: 482, endPoint x: 856, endPoint y: 502, distance: 135.5
click at [856, 502] on tbody "-2% 1.29K vs 1.32K -1% 1m 15s vs 1m 16s 7% 6.68K vs 6.24K 13% 840 vs 741 4% 59s…" at bounding box center [849, 579] width 1416 height 594
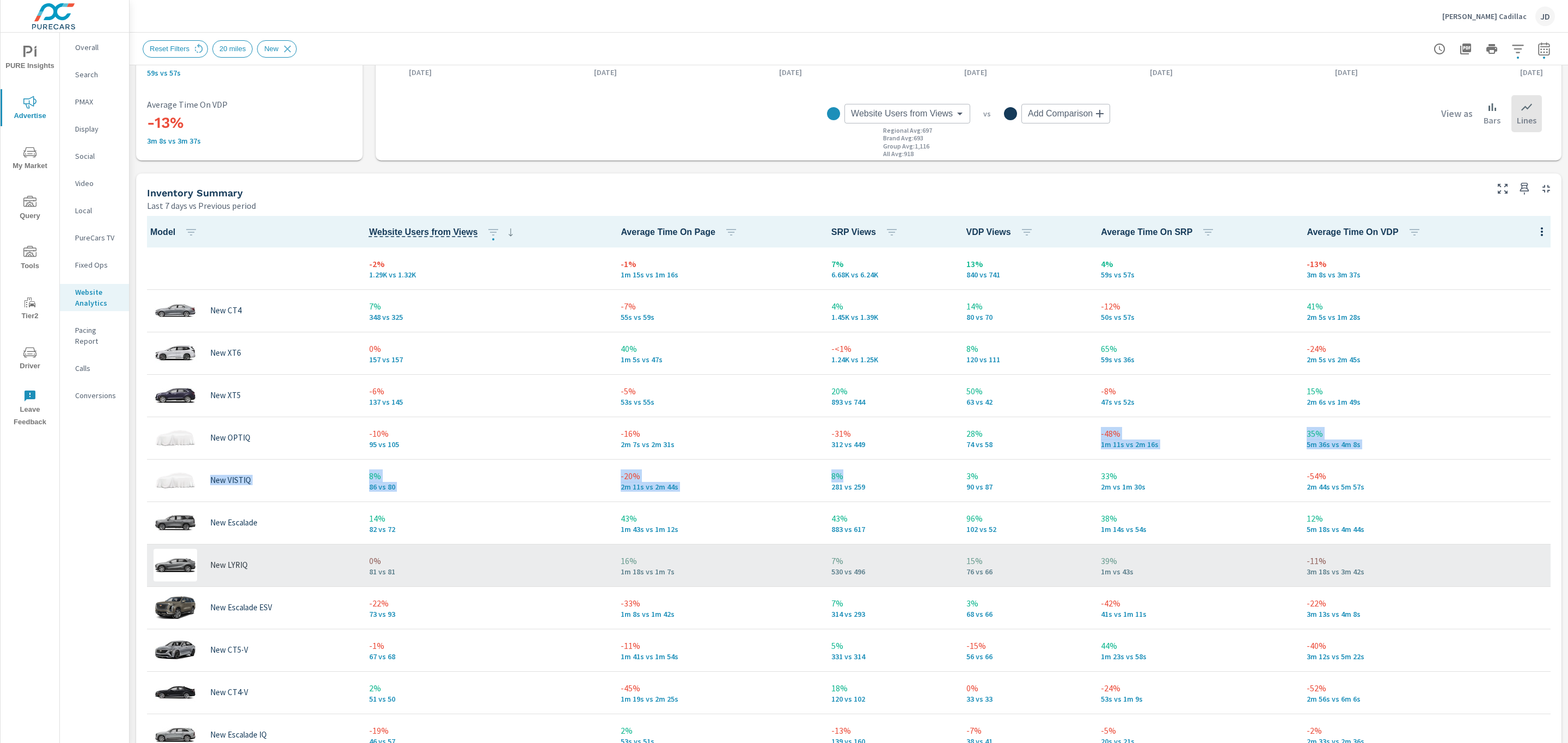
scroll to position [367, 0]
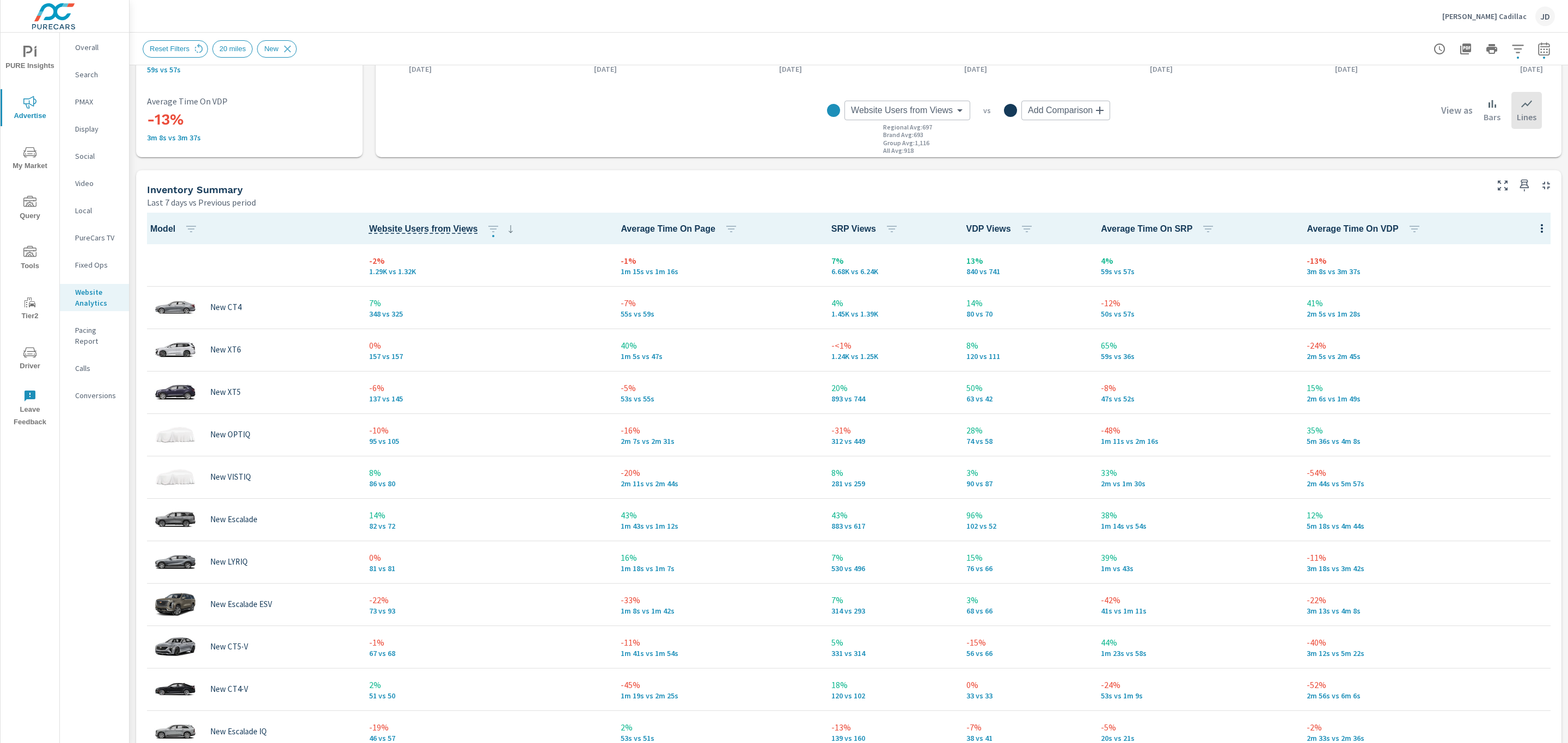
click at [974, 172] on div "Inventory Summary Last 7 days vs Previous period" at bounding box center [812, 189] width 1353 height 38
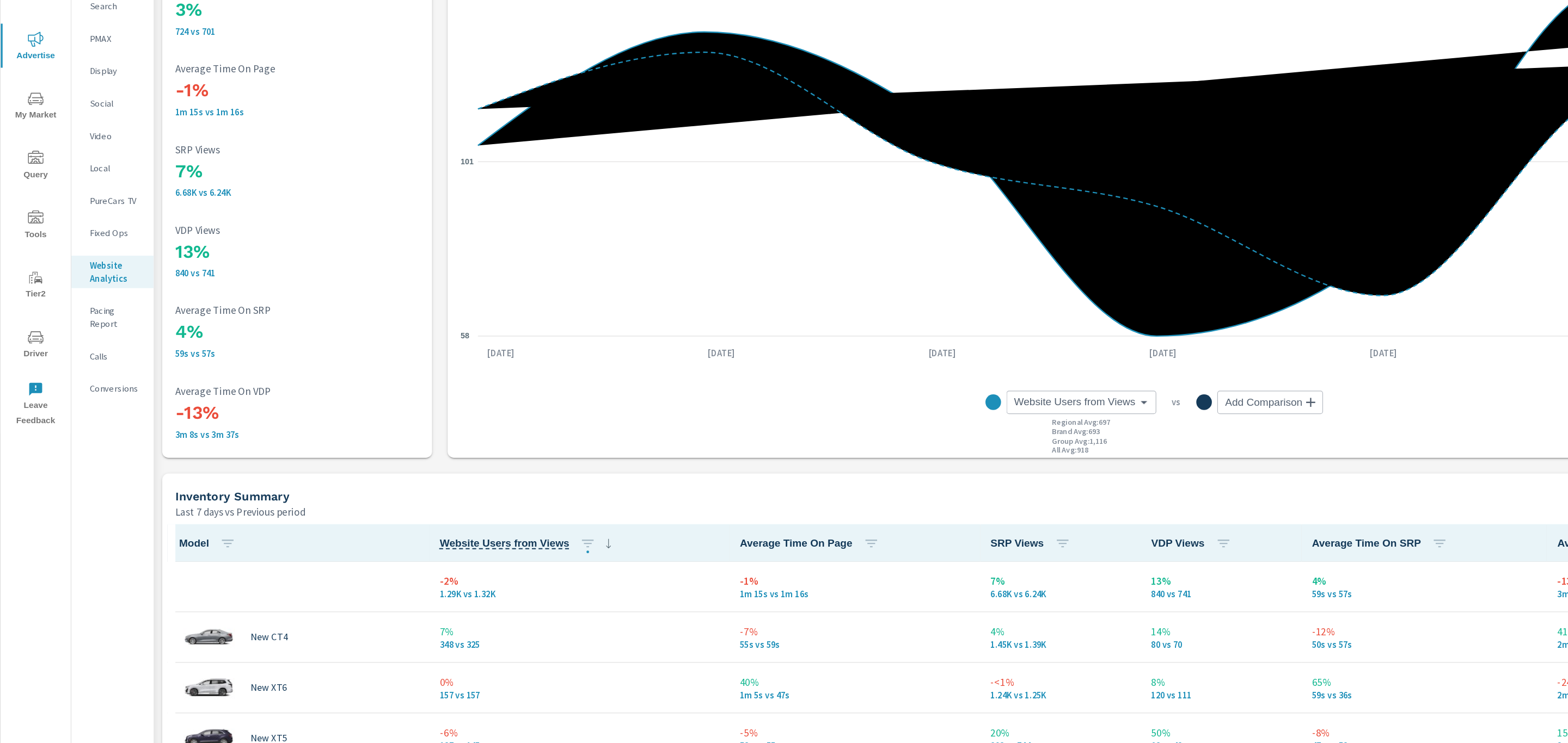
scroll to position [67, 0]
